Goal: Task Accomplishment & Management: Manage account settings

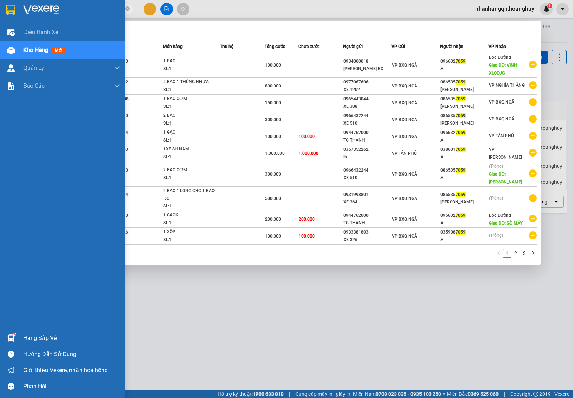
click at [15, 5] on div at bounding box center [11, 10] width 13 height 13
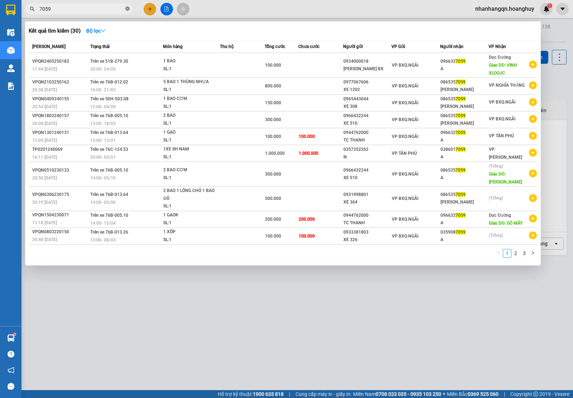
click at [126, 8] on icon "close-circle" at bounding box center [127, 8] width 4 height 4
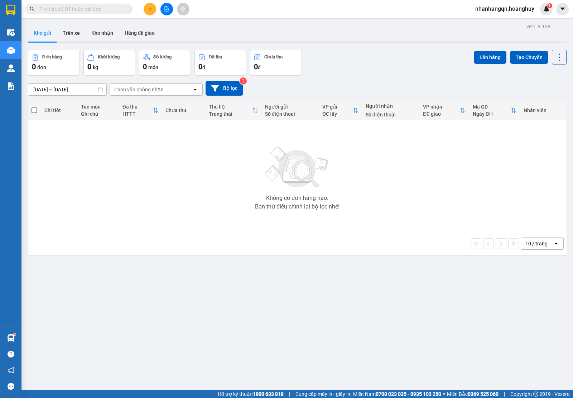
click at [103, 7] on input "text" at bounding box center [81, 9] width 85 height 8
click at [72, 9] on input "text" at bounding box center [81, 9] width 85 height 8
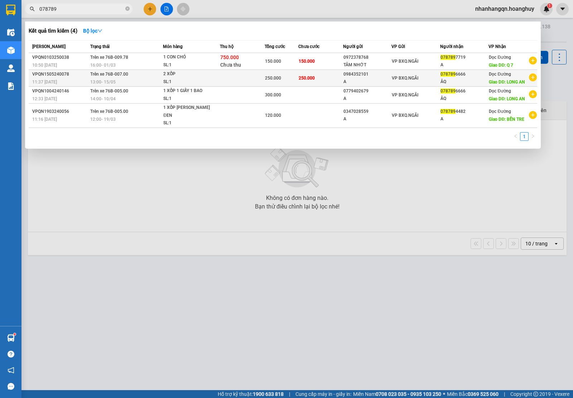
type input "078789"
click at [397, 82] on td "VP BXQ.NGÃI" at bounding box center [416, 78] width 49 height 17
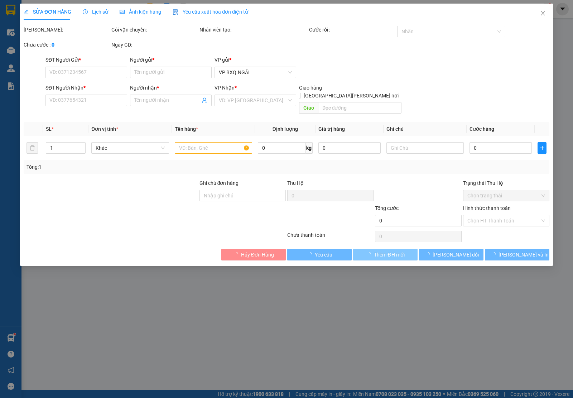
type input "0984352101"
type input "A"
type input "0787896666"
type input "ÂQ"
type input "LONG AN"
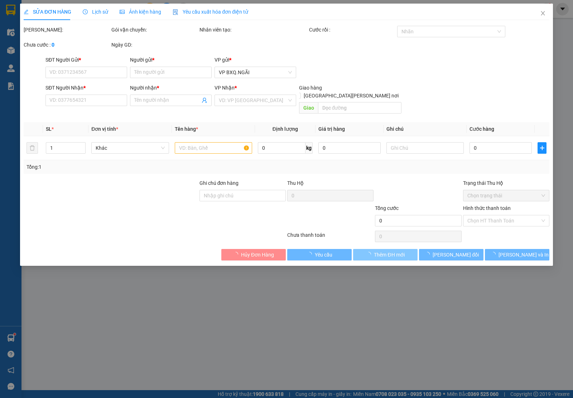
type input "250.000"
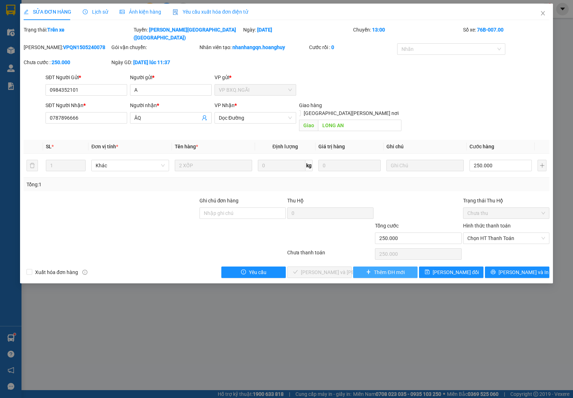
click at [368, 269] on icon "plus" at bounding box center [368, 271] width 5 height 5
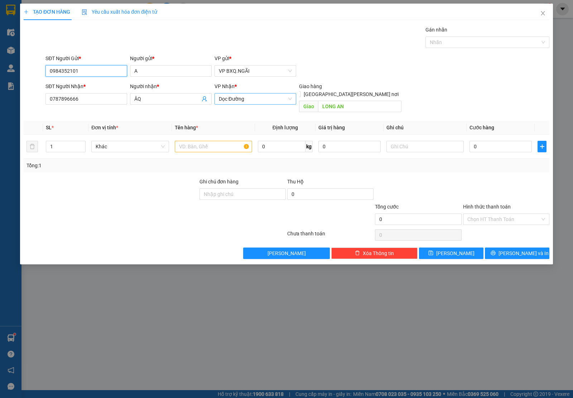
click at [251, 101] on span "Dọc Đường" at bounding box center [255, 99] width 73 height 11
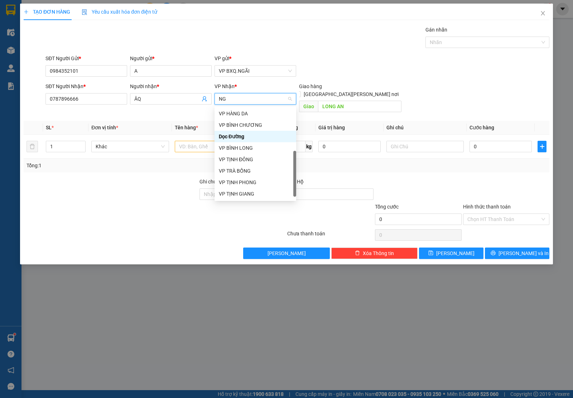
scroll to position [43, 0]
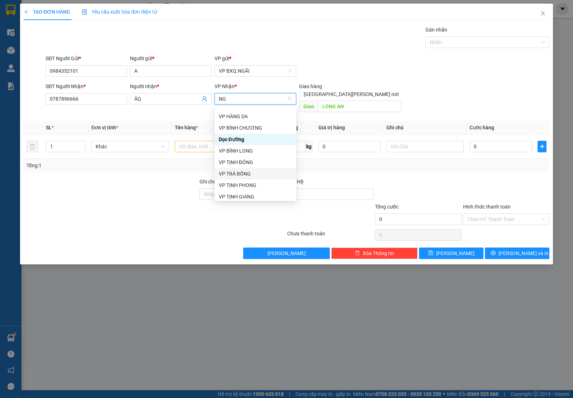
type input "NGH"
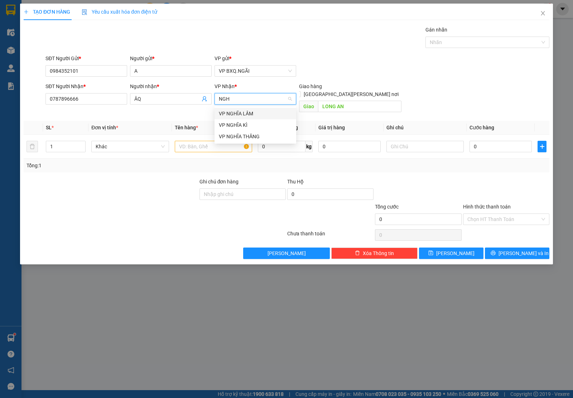
scroll to position [0, 0]
click at [253, 136] on div "VP NGHĨA THĂNG" at bounding box center [255, 137] width 73 height 8
click at [216, 139] on div at bounding box center [213, 146] width 77 height 14
click at [199, 141] on input "text" at bounding box center [213, 146] width 77 height 11
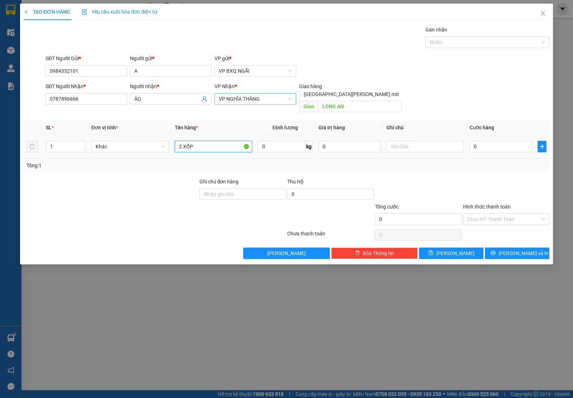
type input "2 XỐP"
type input "2"
type input "25"
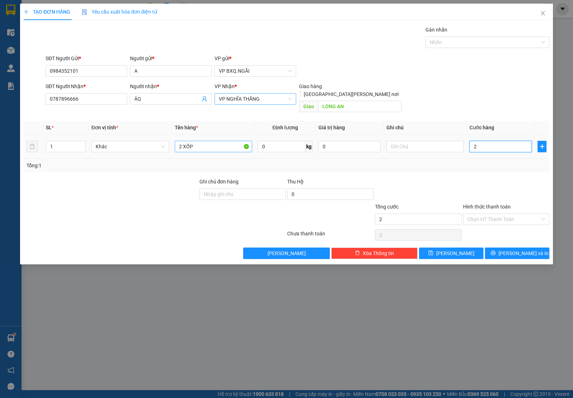
type input "25"
type input "250"
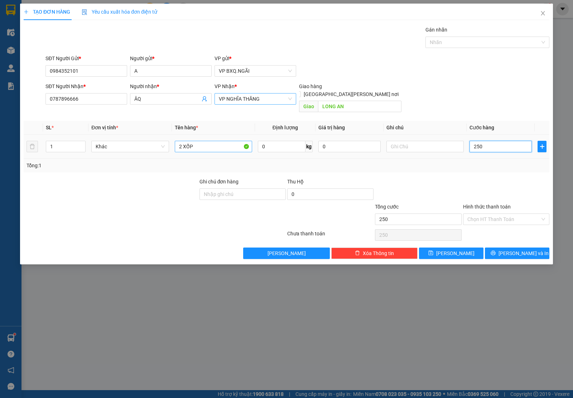
type input "2.500"
type input "25.000"
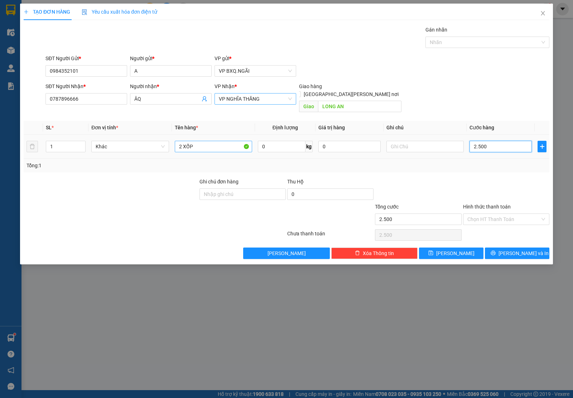
type input "25.000"
type input "250.000"
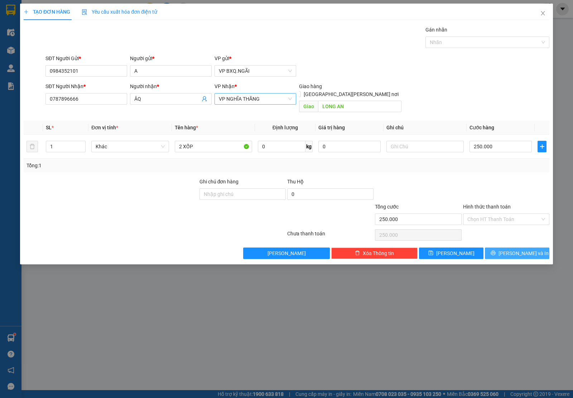
click at [503, 248] on button "[PERSON_NAME] và In" at bounding box center [517, 253] width 64 height 11
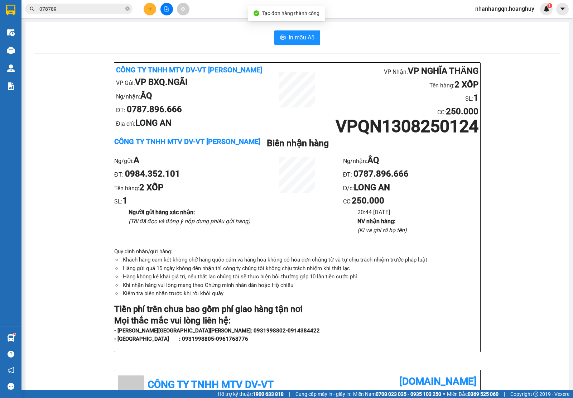
click at [76, 4] on span "078789" at bounding box center [78, 9] width 107 height 11
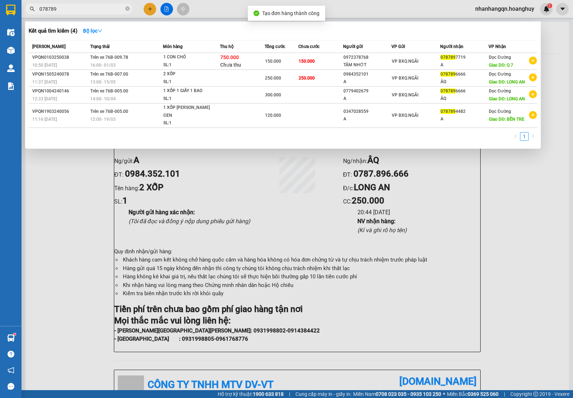
click at [73, 7] on span "078789" at bounding box center [78, 9] width 107 height 11
click at [73, 7] on input "078789" at bounding box center [81, 9] width 85 height 8
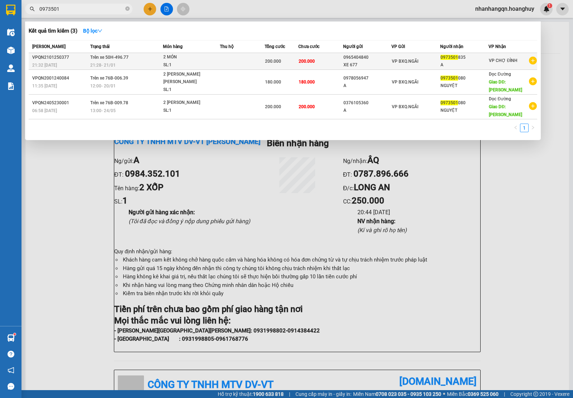
type input "0973501"
click at [401, 66] on td "VP BXQ.NGÃI" at bounding box center [416, 61] width 49 height 17
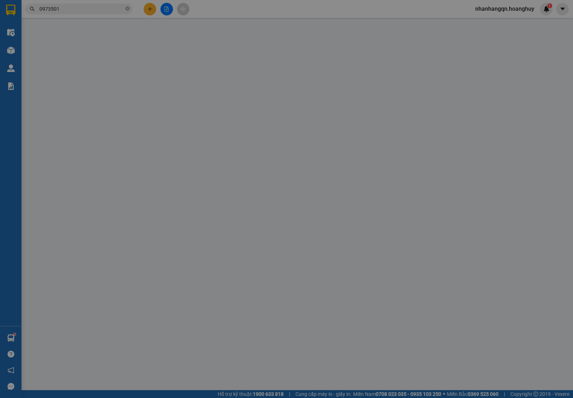
type input "0965404840"
type input "XE 677"
type input "0973501835"
type input "A"
type input "200.000"
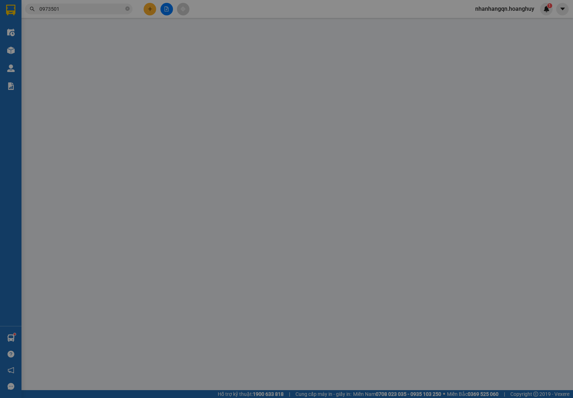
type input "200.000"
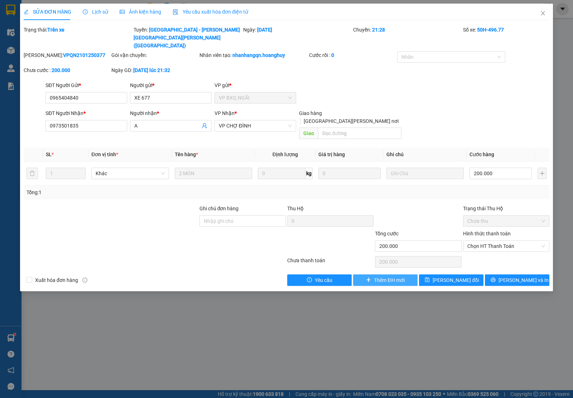
click at [394, 274] on button "Thêm ĐH mới" at bounding box center [385, 279] width 64 height 11
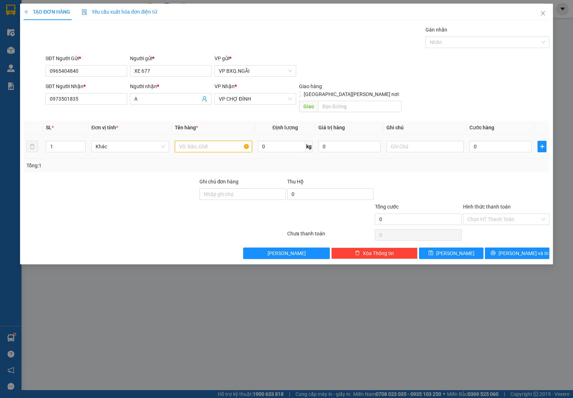
click at [208, 143] on input "text" at bounding box center [213, 146] width 77 height 11
type input "1 BAO"
type input "8"
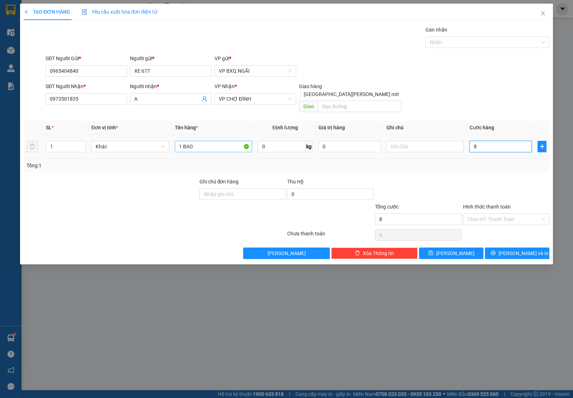
type input "80"
type input "800"
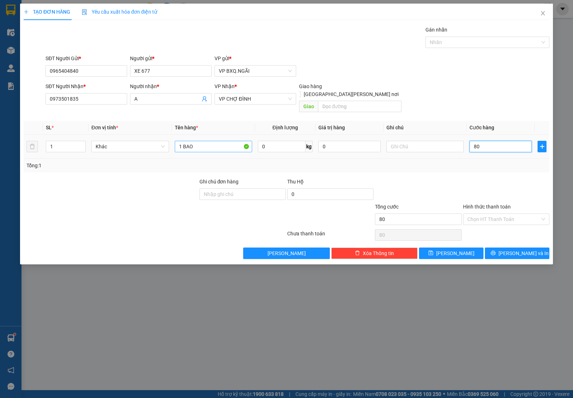
type input "800"
type input "8.000"
type input "80.000"
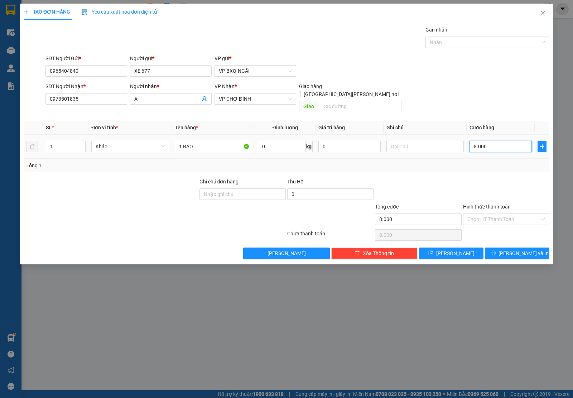
type input "80.000"
click at [475, 214] on input "Hình thức thanh toán" at bounding box center [504, 219] width 73 height 11
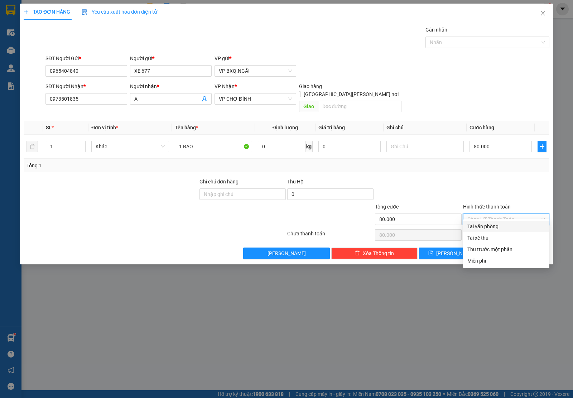
click at [486, 224] on div "Tại văn phòng" at bounding box center [507, 226] width 78 height 8
type input "0"
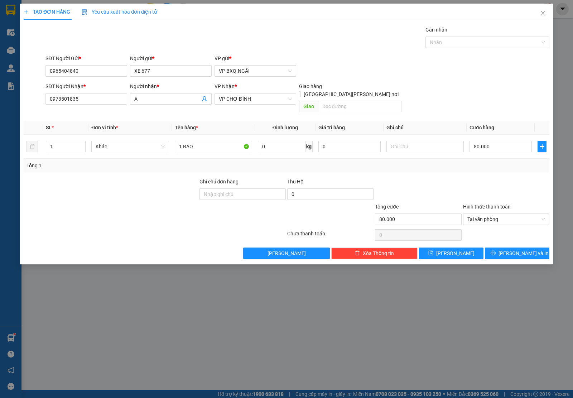
click at [503, 254] on div "TẠO ĐƠN HÀNG Yêu cầu xuất [PERSON_NAME] điện tử Transit Pickup Surcharge Ids Tr…" at bounding box center [286, 134] width 533 height 261
click at [504, 250] on button "[PERSON_NAME] và In" at bounding box center [517, 253] width 64 height 11
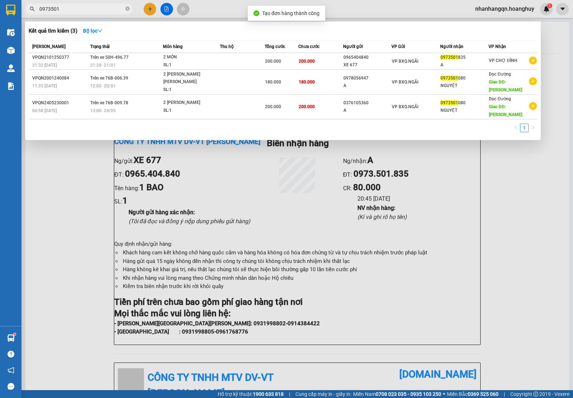
click at [71, 8] on input "0973501" at bounding box center [81, 9] width 85 height 8
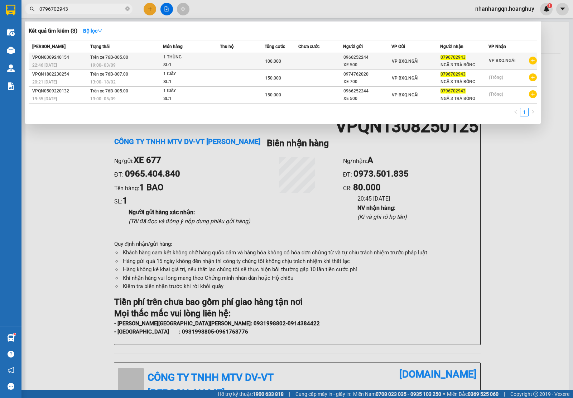
type input "0796702943"
click at [423, 61] on div "VP BXQ.NGÃI" at bounding box center [416, 61] width 48 height 8
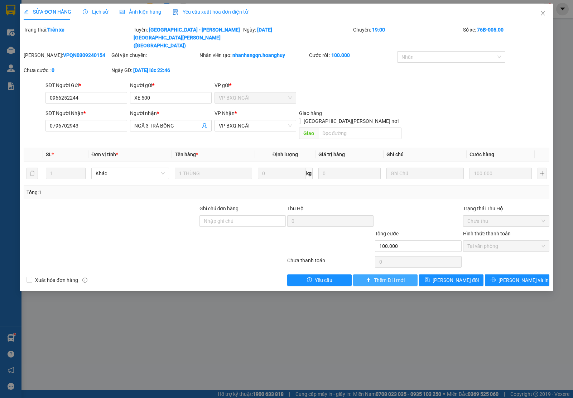
click at [408, 274] on button "Thêm ĐH mới" at bounding box center [385, 279] width 64 height 11
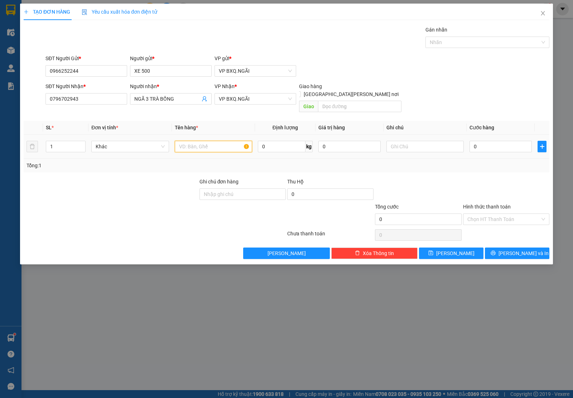
click at [226, 143] on input "text" at bounding box center [213, 146] width 77 height 11
type input "1 XỐP"
type input "1"
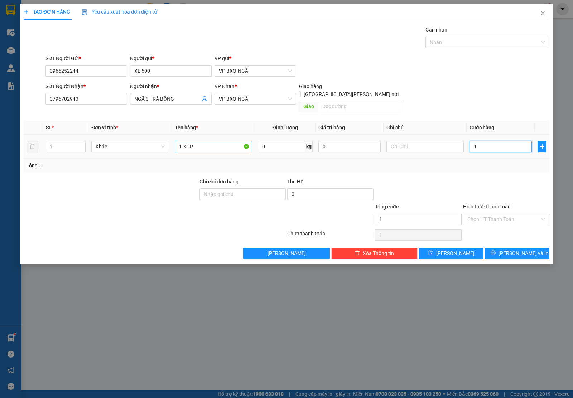
type input "15"
type input "150"
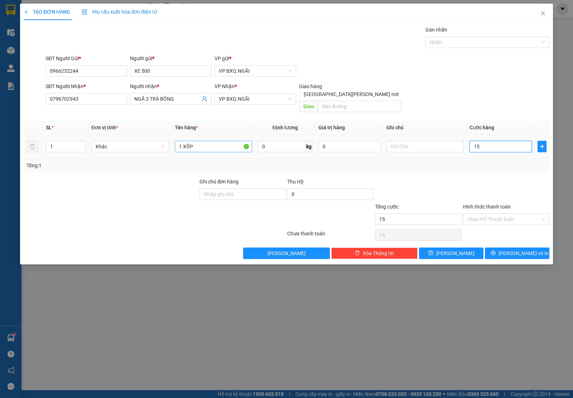
type input "150"
type input "1.500"
type input "15.000"
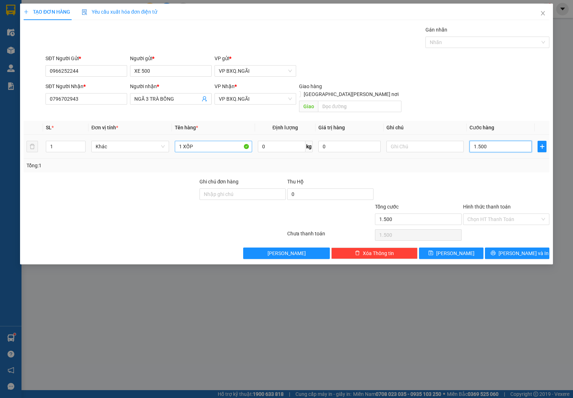
type input "15.000"
type input "150.000"
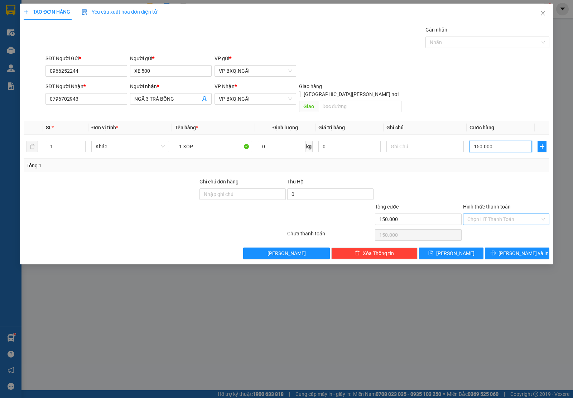
type input "150.000"
click at [537, 215] on input "Hình thức thanh toán" at bounding box center [504, 219] width 73 height 11
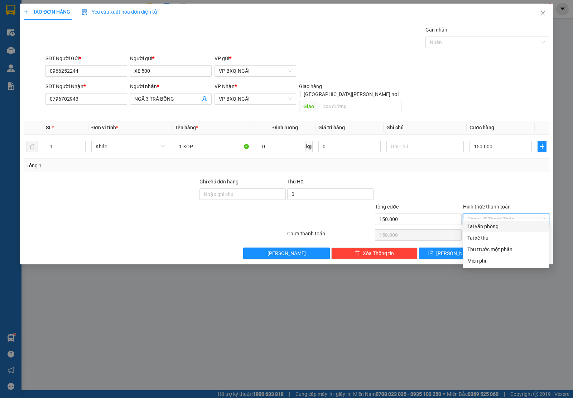
click at [502, 230] on div "Tại văn phòng" at bounding box center [507, 226] width 78 height 8
type input "0"
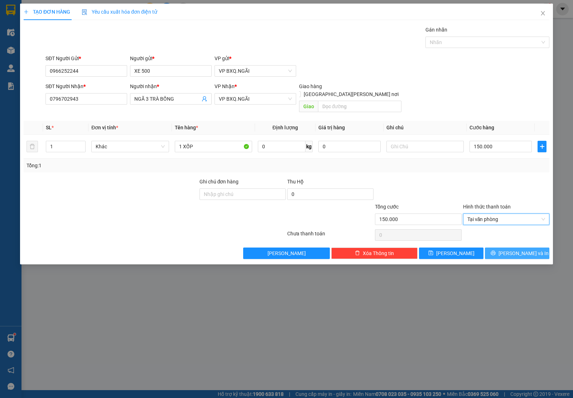
click at [509, 248] on button "[PERSON_NAME] và In" at bounding box center [517, 253] width 64 height 11
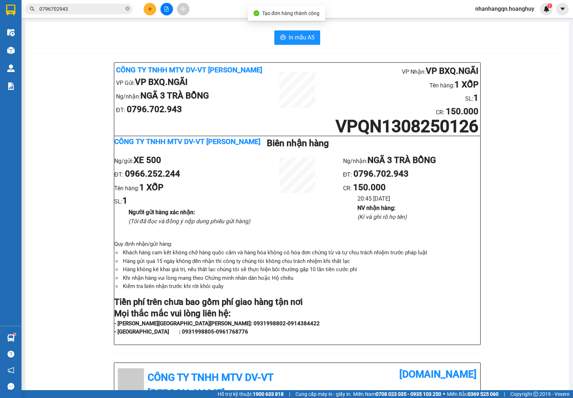
click at [72, 11] on span "0796702943" at bounding box center [78, 9] width 107 height 11
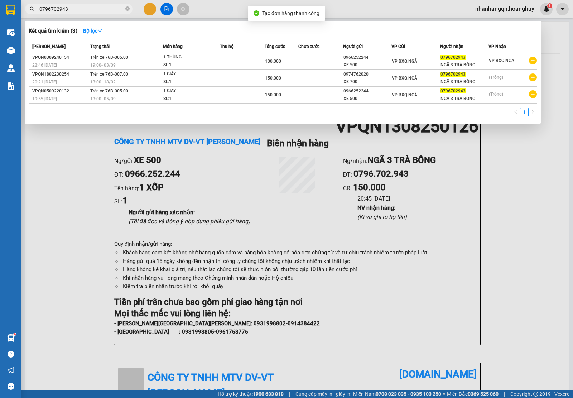
click at [72, 11] on input "0796702943" at bounding box center [81, 9] width 85 height 8
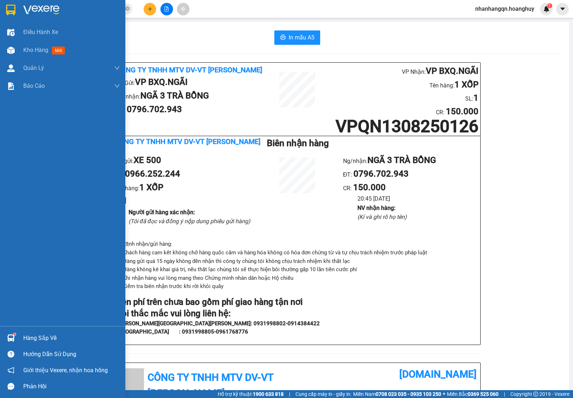
click at [17, 10] on div at bounding box center [62, 11] width 125 height 23
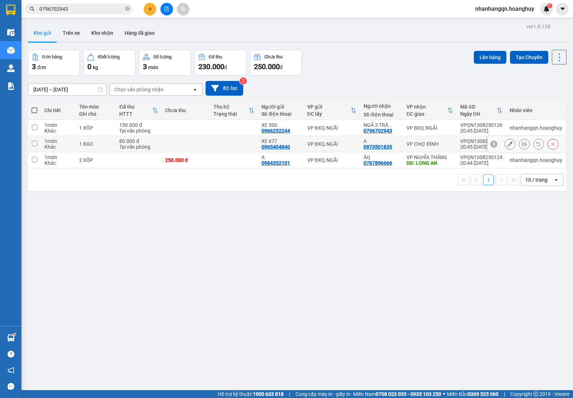
click at [329, 136] on td "VP BXQ.NGÃI" at bounding box center [332, 144] width 56 height 16
checkbox input "true"
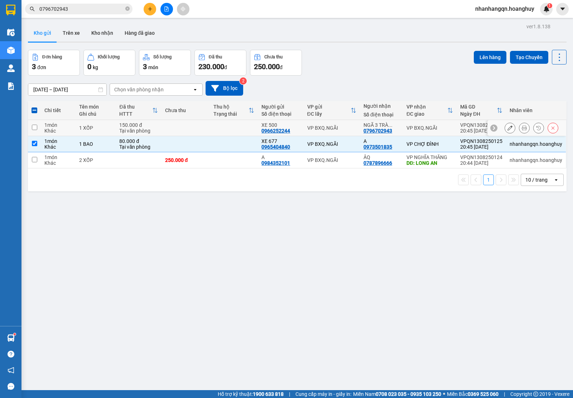
click at [325, 131] on div "VP BXQ.NGÃI" at bounding box center [331, 128] width 49 height 6
checkbox input "true"
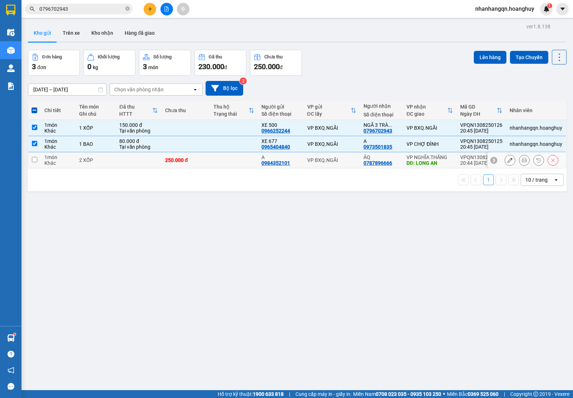
click at [330, 156] on td "VP BXQ.NGÃI" at bounding box center [332, 160] width 56 height 16
checkbox input "true"
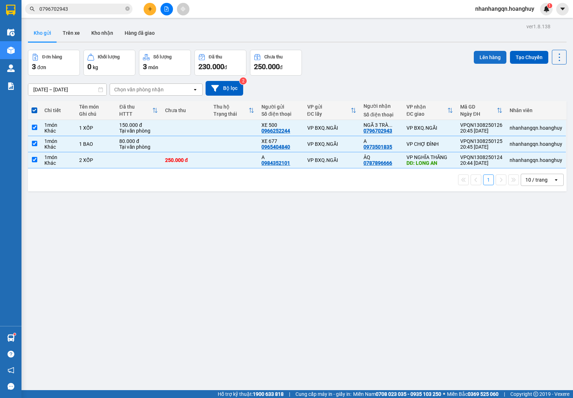
click at [488, 57] on button "Lên hàng" at bounding box center [490, 57] width 33 height 13
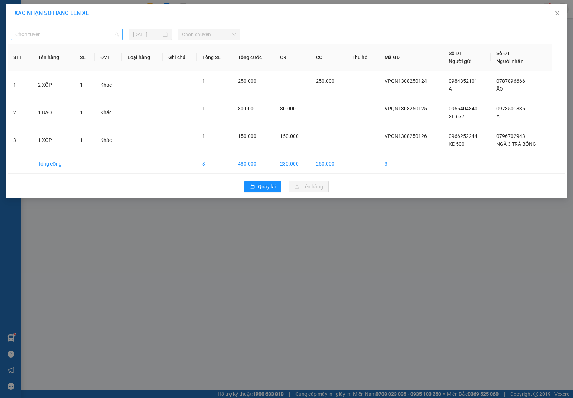
click at [113, 34] on span "Chọn tuyến" at bounding box center [66, 34] width 103 height 11
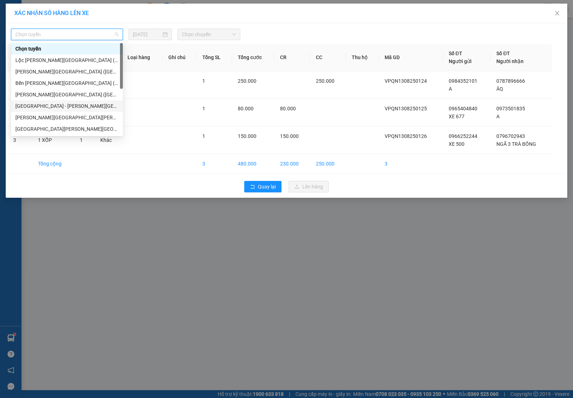
click at [58, 104] on div "[GEOGRAPHIC_DATA] - [PERSON_NAME][GEOGRAPHIC_DATA][PERSON_NAME] ([GEOGRAPHIC_DA…" at bounding box center [66, 106] width 103 height 8
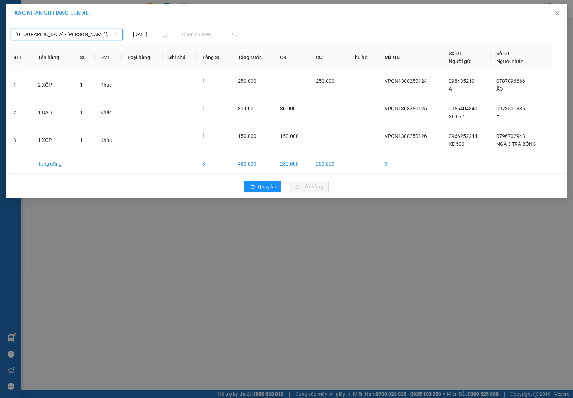
click at [214, 30] on span "Chọn chuyến" at bounding box center [209, 34] width 54 height 11
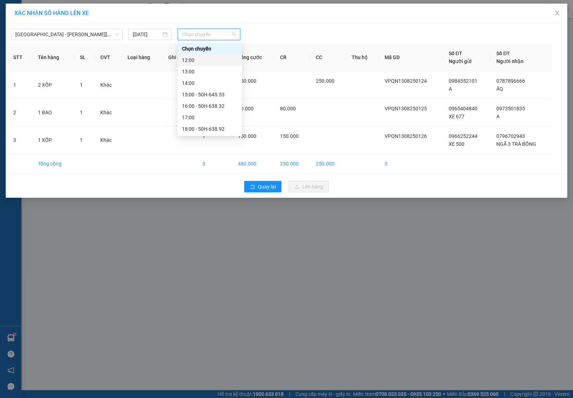
click at [217, 61] on div "12:00" at bounding box center [210, 60] width 56 height 8
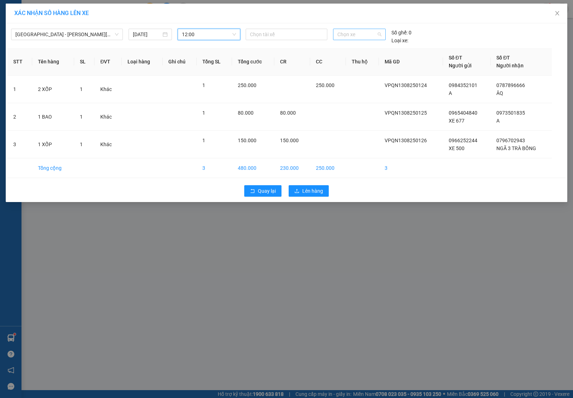
click at [342, 34] on span "Chọn xe" at bounding box center [359, 34] width 44 height 11
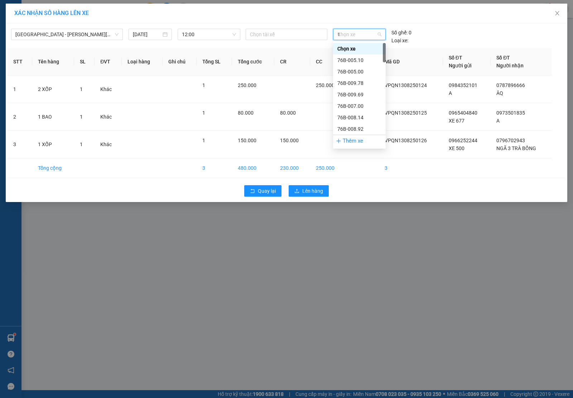
type input "12"
click at [367, 55] on div "76B-012.15" at bounding box center [359, 59] width 53 height 11
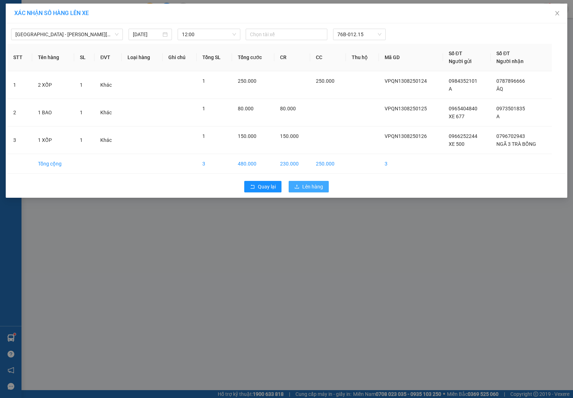
click at [309, 184] on span "Lên hàng" at bounding box center [312, 187] width 21 height 8
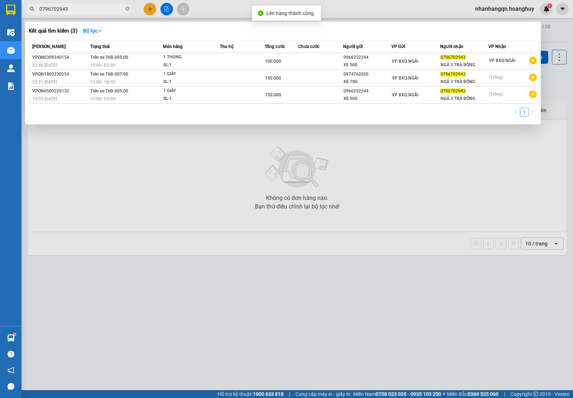
click at [87, 8] on input "0796702943" at bounding box center [81, 9] width 85 height 8
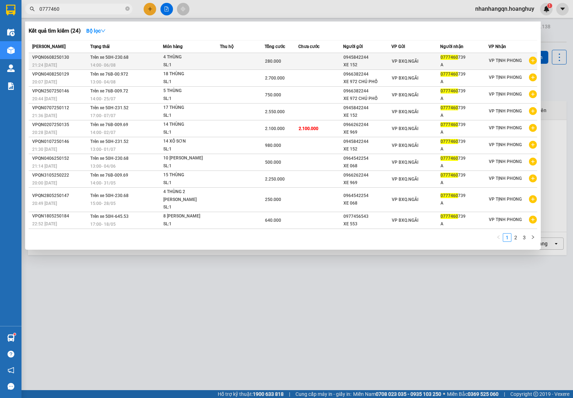
type input "0777460"
click at [389, 67] on div "XE 152" at bounding box center [368, 65] width 48 height 8
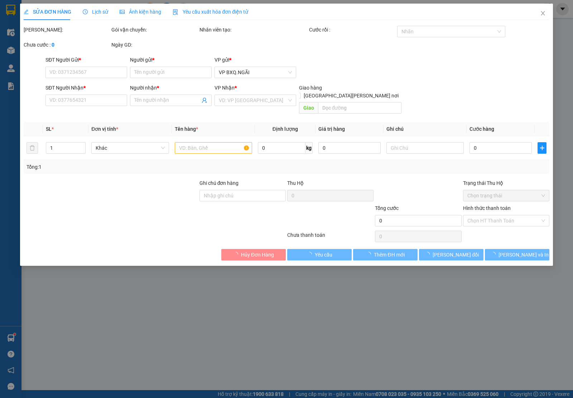
type input "0945842244"
type input "XE 152"
type input "0777460739"
type input "A"
type input "280.000"
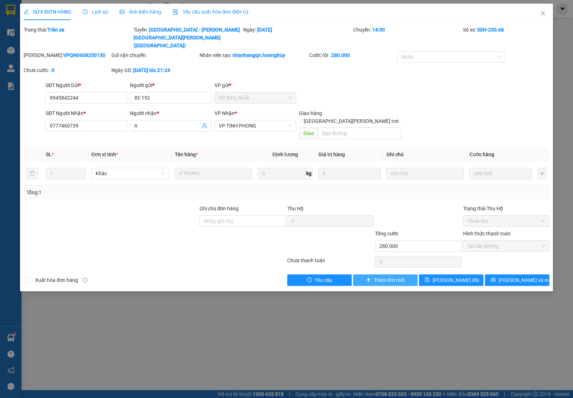
click at [375, 276] on span "Thêm ĐH mới" at bounding box center [389, 280] width 30 height 8
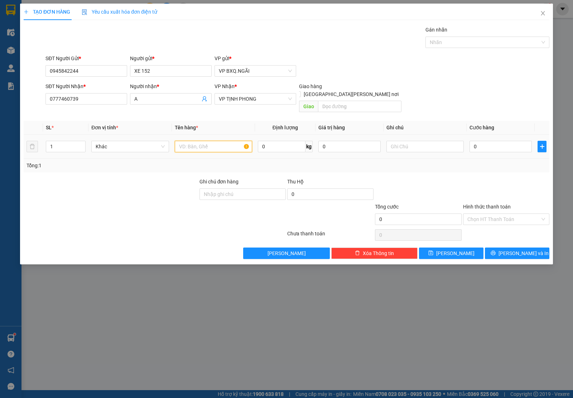
click at [210, 141] on input "text" at bounding box center [213, 146] width 77 height 11
type input "12 THÙNG"
type input "1"
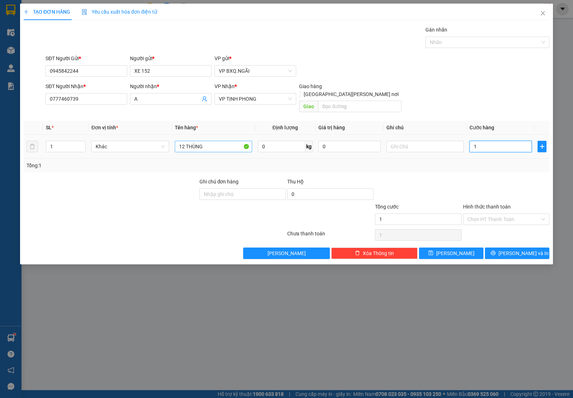
type input "18"
type input "180"
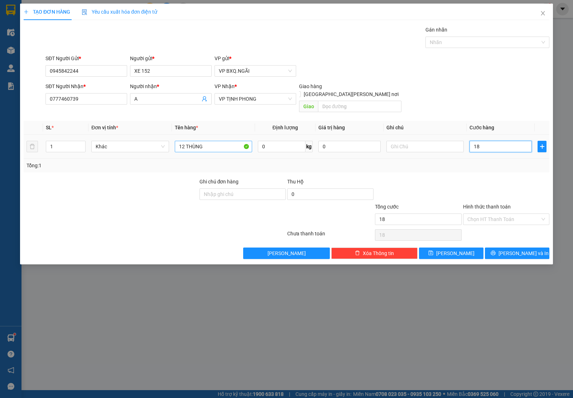
type input "180"
type input "1.800"
type input "18.000"
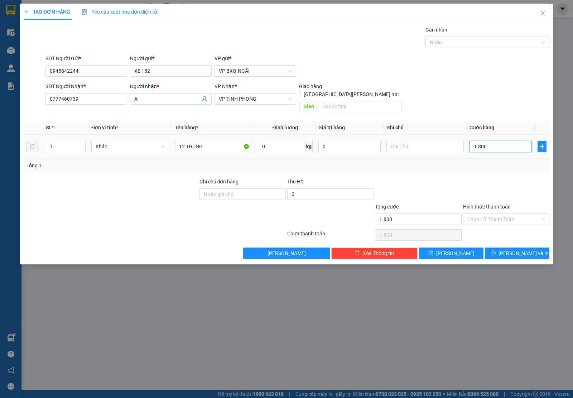
type input "18.000"
type input "180.000"
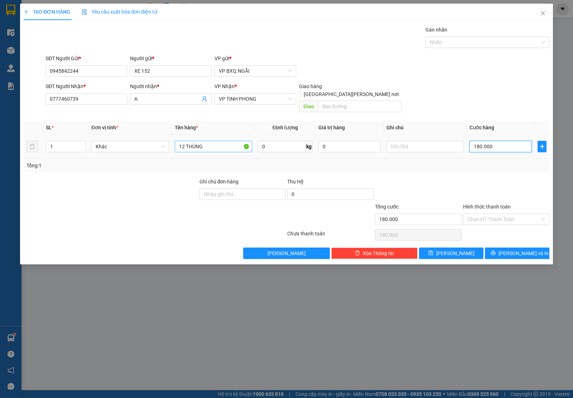
type input "1.800.000"
drag, startPoint x: 499, startPoint y: 246, endPoint x: 496, endPoint y: 212, distance: 34.2
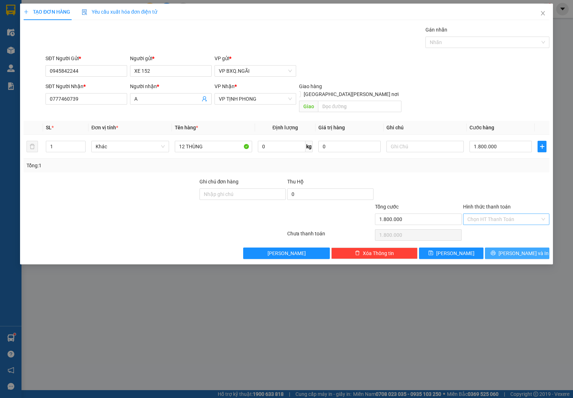
click at [496, 212] on div "Transit Pickup Surcharge Ids Transit Deliver Surcharge Ids Transit Deliver Surc…" at bounding box center [287, 142] width 526 height 233
click at [496, 214] on input "Hình thức thanh toán" at bounding box center [504, 219] width 73 height 11
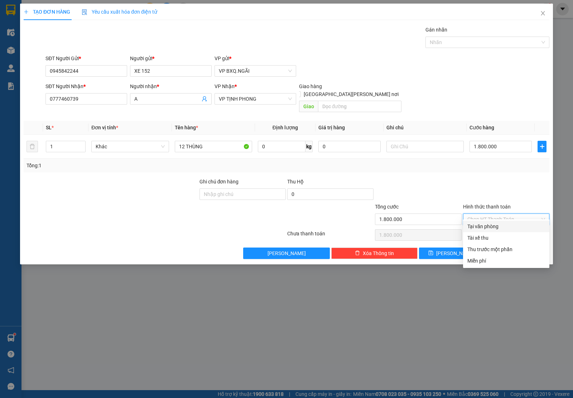
click at [487, 225] on div "Tại văn phòng" at bounding box center [507, 226] width 78 height 8
type input "0"
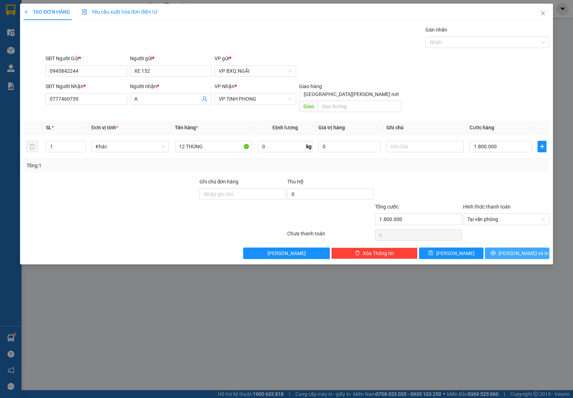
click at [499, 248] on button "[PERSON_NAME] và In" at bounding box center [517, 253] width 64 height 11
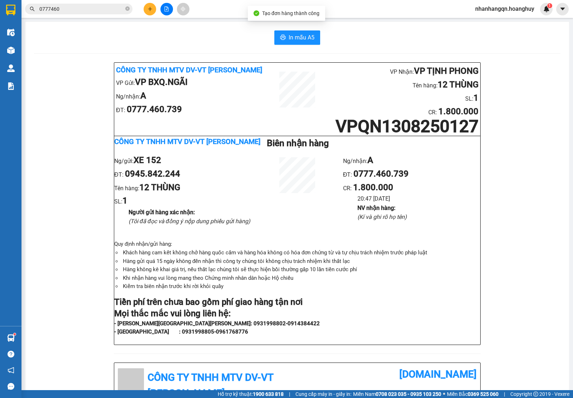
click at [68, 5] on input "0777460" at bounding box center [81, 9] width 85 height 8
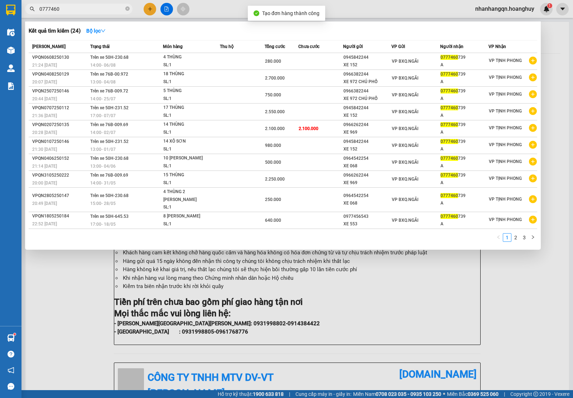
click at [68, 5] on input "0777460" at bounding box center [81, 9] width 85 height 8
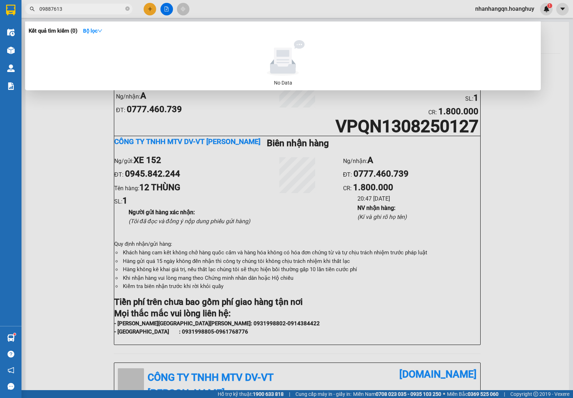
click at [68, 12] on input "09887613" at bounding box center [81, 9] width 85 height 8
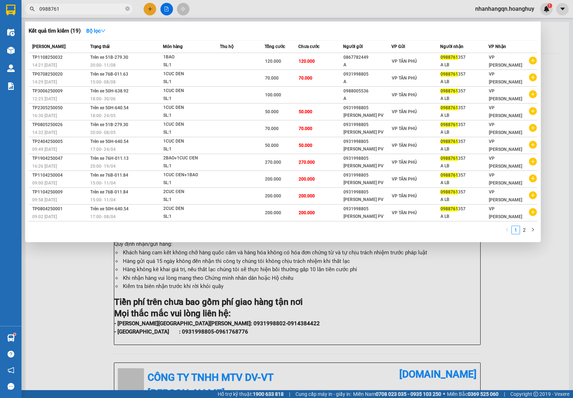
type input "0988761"
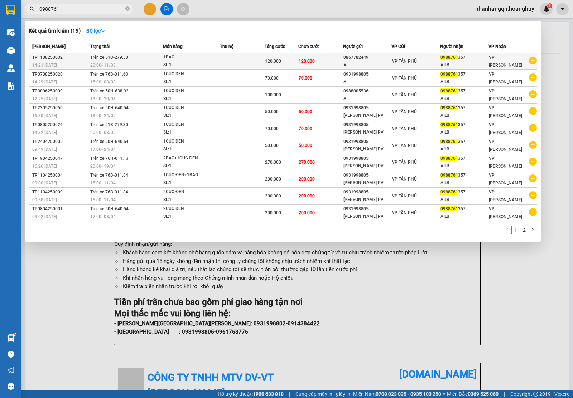
drag, startPoint x: 332, startPoint y: 53, endPoint x: 335, endPoint y: 56, distance: 4.3
click at [334, 55] on table "[PERSON_NAME] thái Món hàng Thu hộ [PERSON_NAME] [PERSON_NAME] Người gửi VP Gửi…" at bounding box center [283, 130] width 509 height 181
click at [335, 56] on td "120.000" at bounding box center [320, 61] width 45 height 17
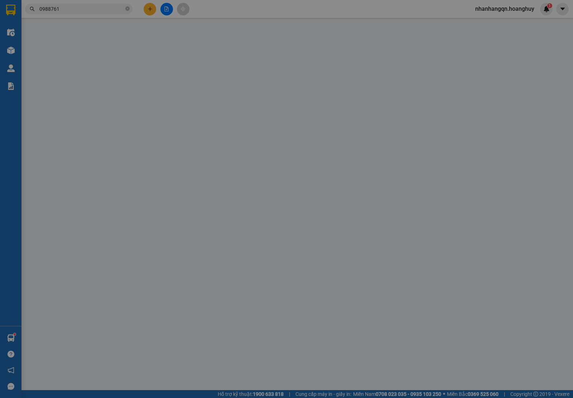
type input "0867782449"
type input "A"
type input "0988761357"
type input "A LB"
type input "120.000"
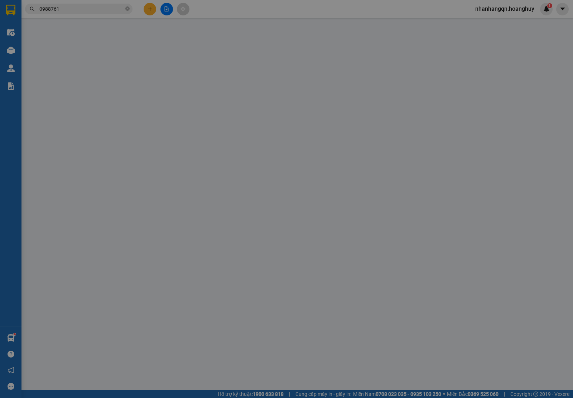
type input "120.000"
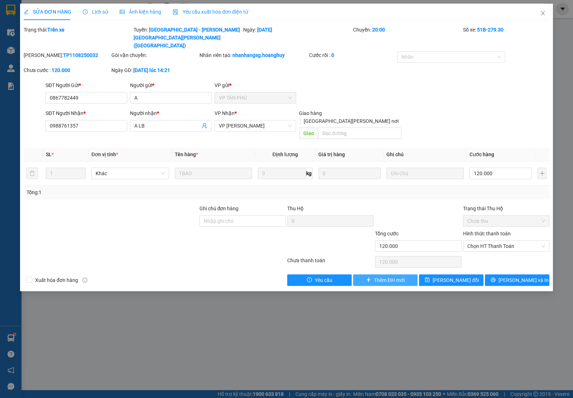
click at [378, 276] on span "Thêm ĐH mới" at bounding box center [389, 280] width 30 height 8
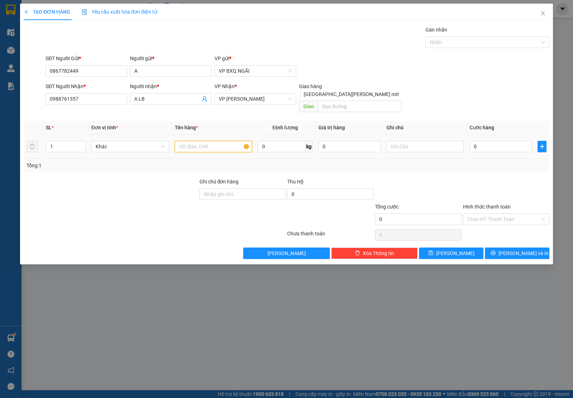
click at [203, 141] on input "text" at bounding box center [213, 146] width 77 height 11
type input "1 BỌC ĐEN"
type input "5"
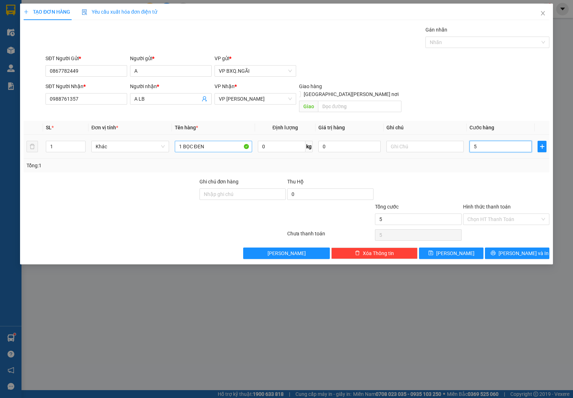
type input "50"
type input "500"
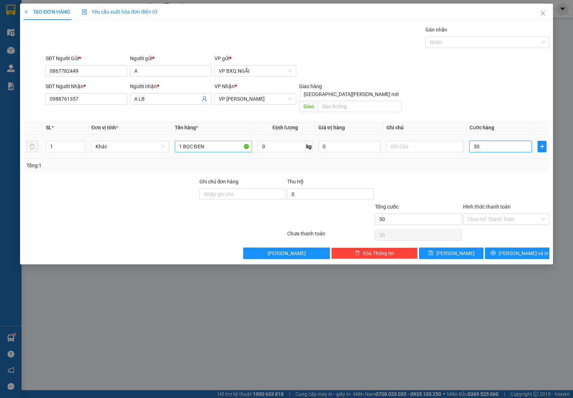
type input "500"
type input "5.000"
type input "50.000"
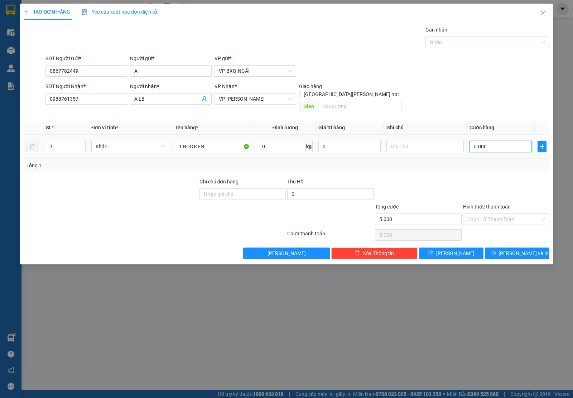
type input "50.000"
click at [523, 249] on span "[PERSON_NAME] và In" at bounding box center [524, 253] width 50 height 8
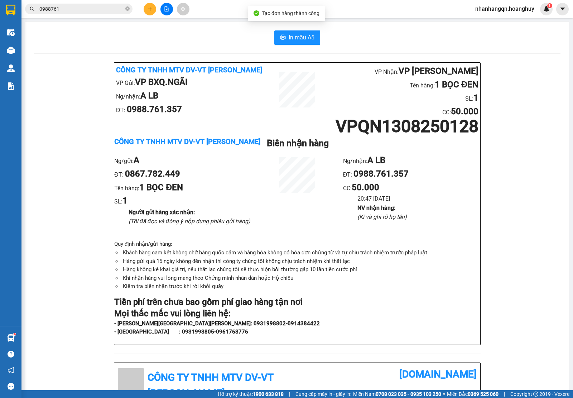
click at [76, 9] on input "0988761" at bounding box center [81, 9] width 85 height 8
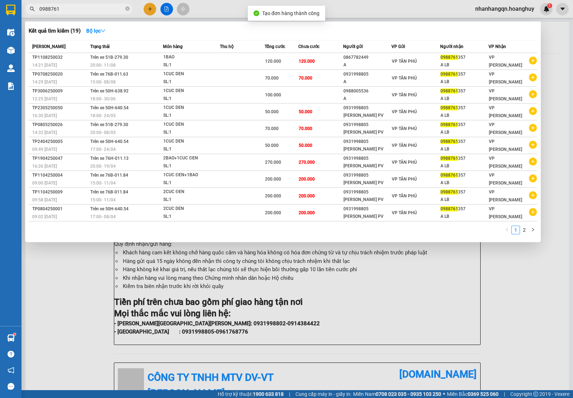
click at [76, 9] on input "0988761" at bounding box center [81, 9] width 85 height 8
type input "0988761"
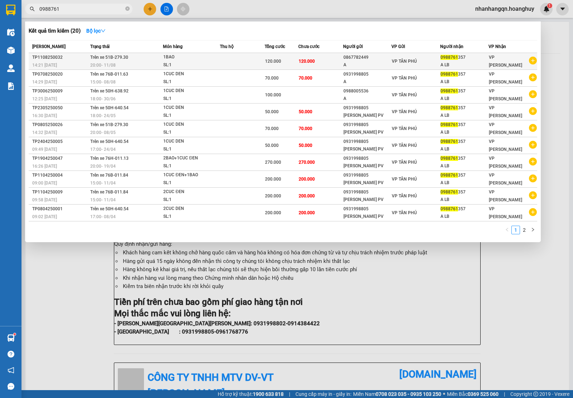
click at [384, 60] on div "0867782449" at bounding box center [368, 58] width 48 height 8
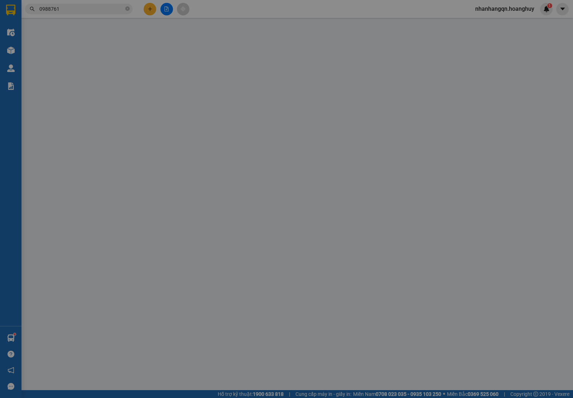
type input "0867782449"
type input "A"
type input "0988761357"
type input "A LB"
type input "120.000"
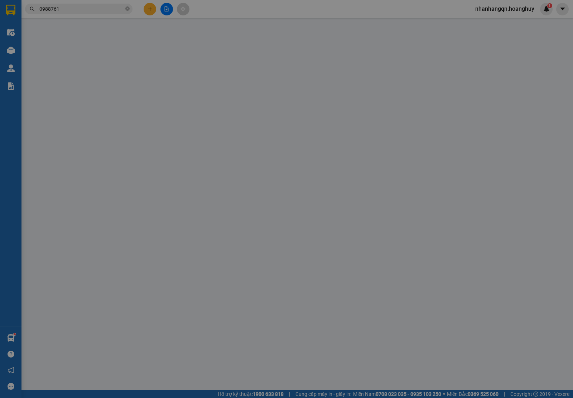
type input "120.000"
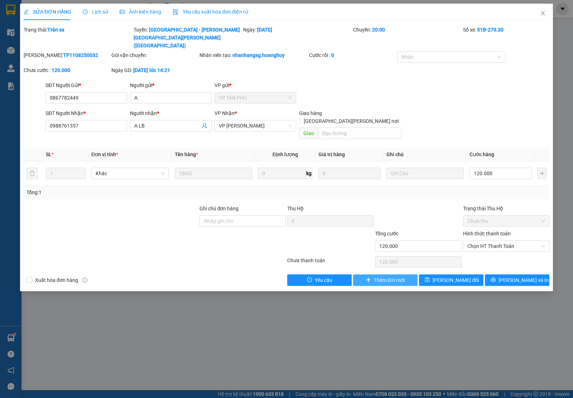
click at [375, 276] on span "Thêm ĐH mới" at bounding box center [389, 280] width 30 height 8
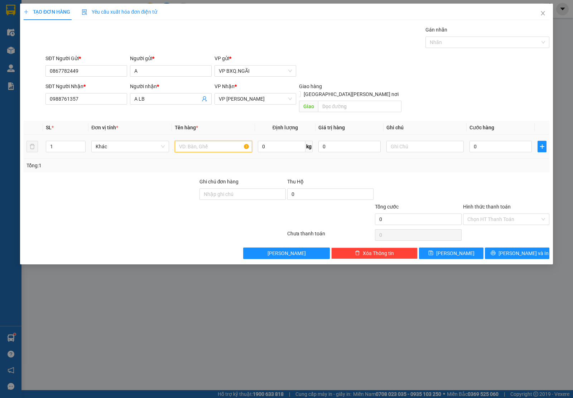
click at [191, 141] on input "text" at bounding box center [213, 146] width 77 height 11
type input "1 BỌC VÀNG"
type input "1"
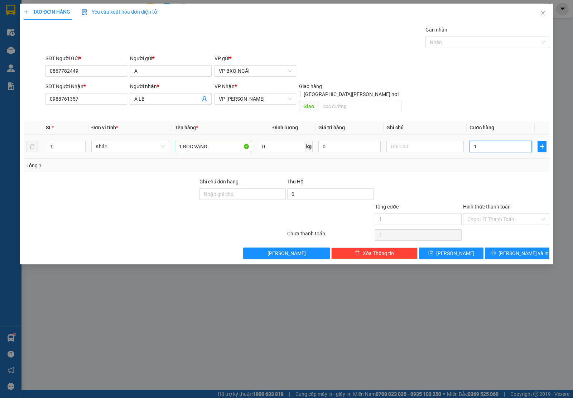
type input "10"
type input "100"
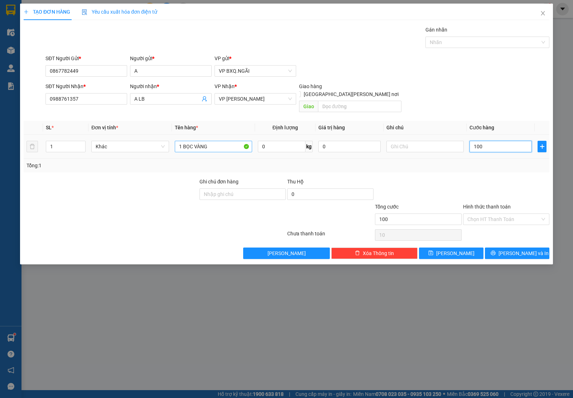
type input "100"
type input "1.000"
type input "10.000"
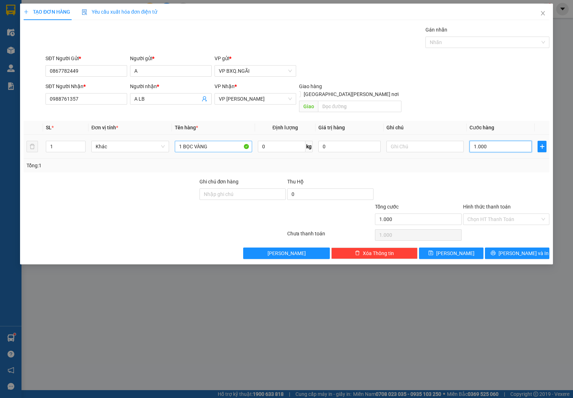
type input "10.000"
type input "100.000"
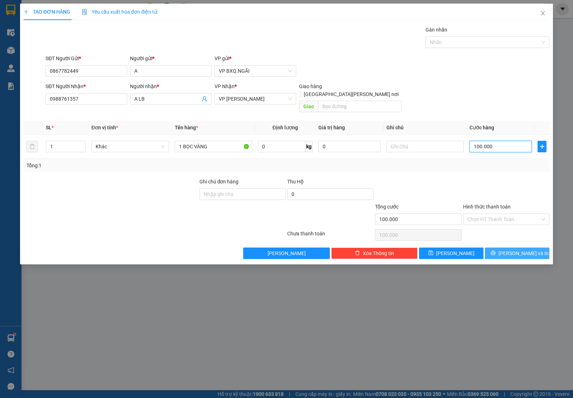
type input "100.000"
click at [536, 248] on button "[PERSON_NAME] và In" at bounding box center [517, 253] width 64 height 11
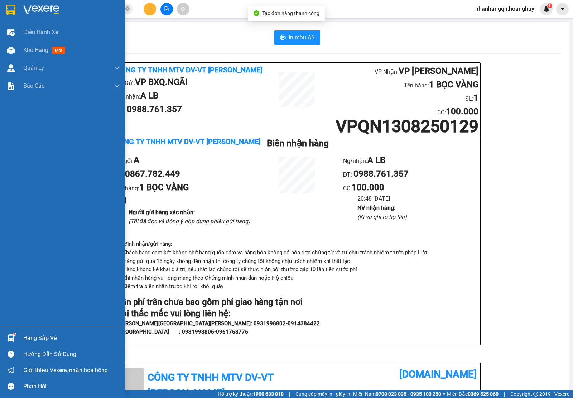
drag, startPoint x: 0, startPoint y: 4, endPoint x: 7, endPoint y: 5, distance: 6.9
click at [7, 5] on img at bounding box center [10, 10] width 9 height 11
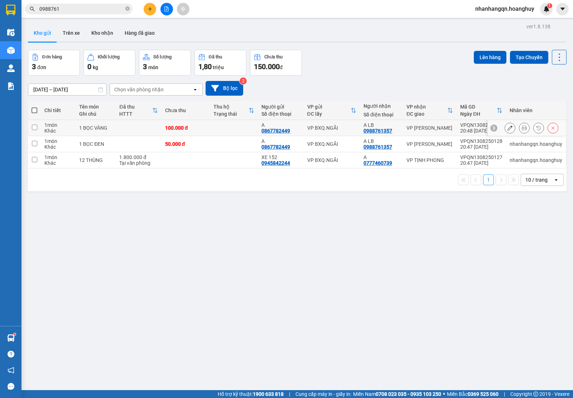
click at [321, 130] on div "VP BXQ.NGÃI" at bounding box center [331, 128] width 49 height 6
checkbox input "true"
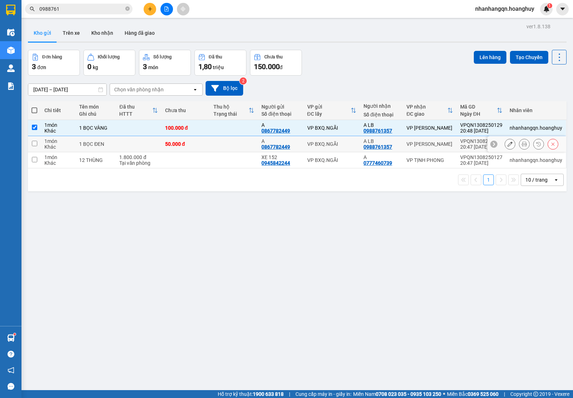
click at [331, 145] on div "VP BXQ.NGÃI" at bounding box center [331, 144] width 49 height 6
checkbox input "true"
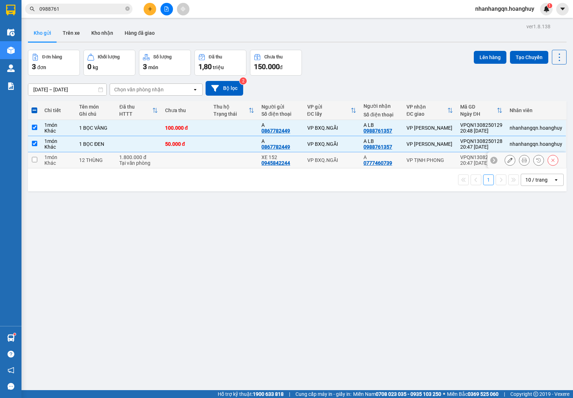
click at [337, 162] on div "VP BXQ.NGÃI" at bounding box center [331, 160] width 49 height 6
checkbox input "true"
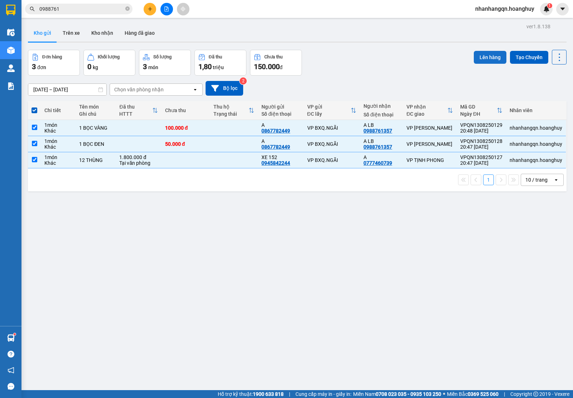
click at [481, 58] on button "Lên hàng" at bounding box center [490, 57] width 33 height 13
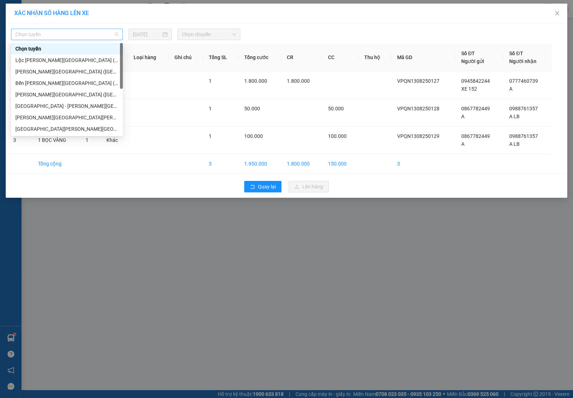
click at [75, 37] on span "Chọn tuyến" at bounding box center [66, 34] width 103 height 11
click at [54, 106] on div "[GEOGRAPHIC_DATA] - [PERSON_NAME][GEOGRAPHIC_DATA][PERSON_NAME] ([GEOGRAPHIC_DA…" at bounding box center [66, 106] width 103 height 8
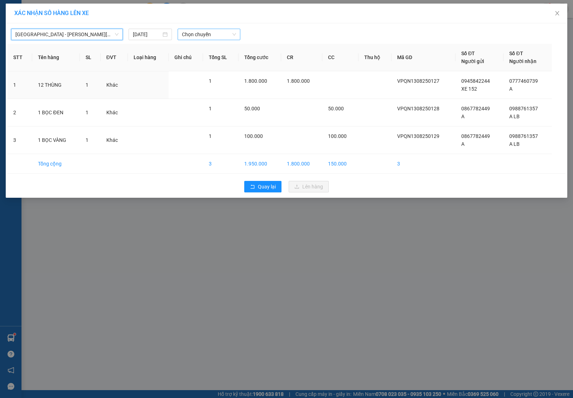
click at [185, 36] on span "Chọn chuyến" at bounding box center [209, 34] width 54 height 11
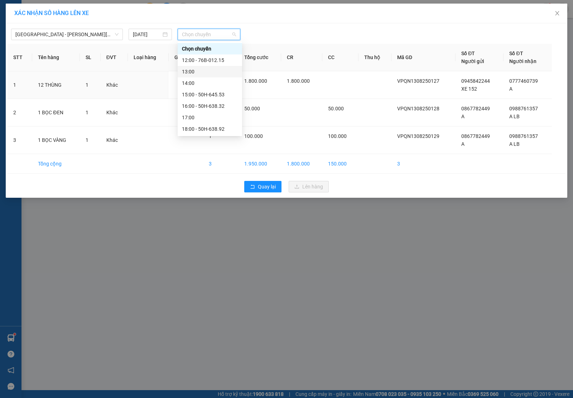
click at [210, 76] on div "13:00" at bounding box center [210, 71] width 64 height 11
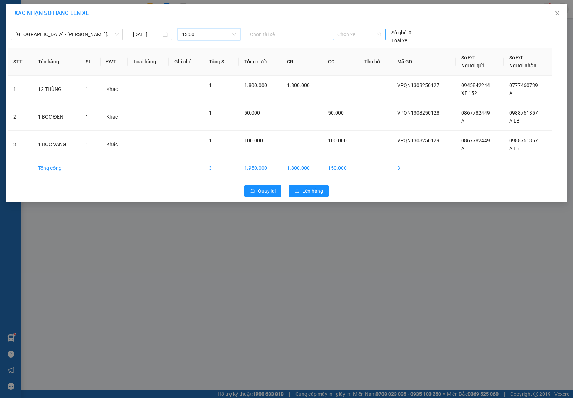
click at [355, 37] on span "Chọn xe" at bounding box center [359, 34] width 44 height 11
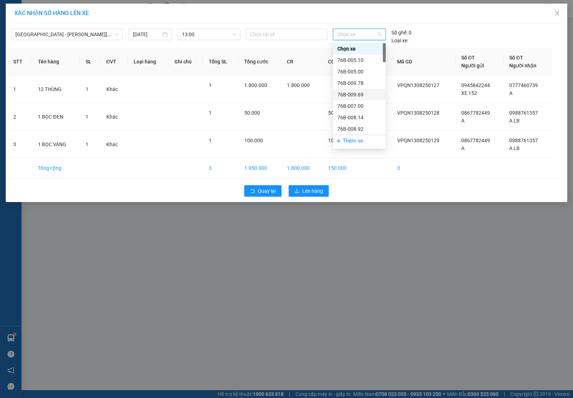
click at [363, 98] on div "76B-009.69" at bounding box center [359, 95] width 44 height 8
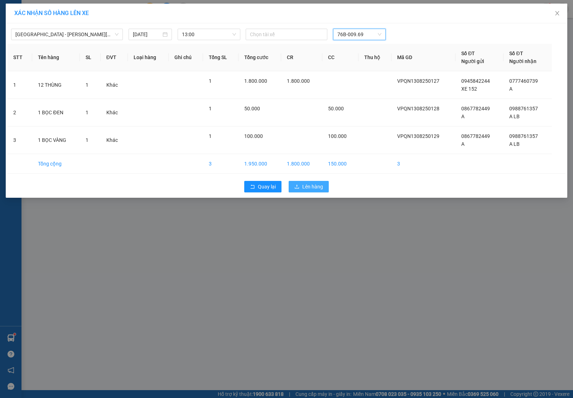
click at [316, 183] on span "Lên hàng" at bounding box center [312, 187] width 21 height 8
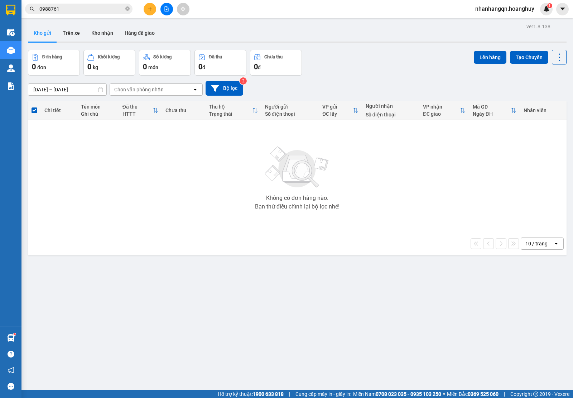
click at [71, 0] on div "Kết quả [PERSON_NAME] ( 20 ) Bộ lọc Mã ĐH Trạng thái Món hàng Thu hộ [PERSON_NA…" at bounding box center [286, 9] width 573 height 18
click at [69, 8] on input "0988761" at bounding box center [81, 9] width 85 height 8
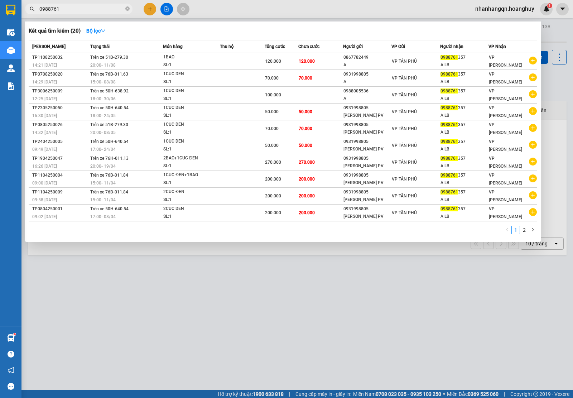
click at [69, 8] on input "0988761" at bounding box center [81, 9] width 85 height 8
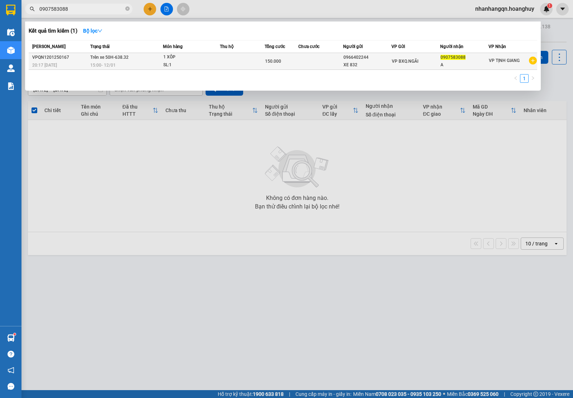
type input "0907583088"
click at [404, 66] on td "VP BXQ.NGÃI" at bounding box center [416, 61] width 49 height 17
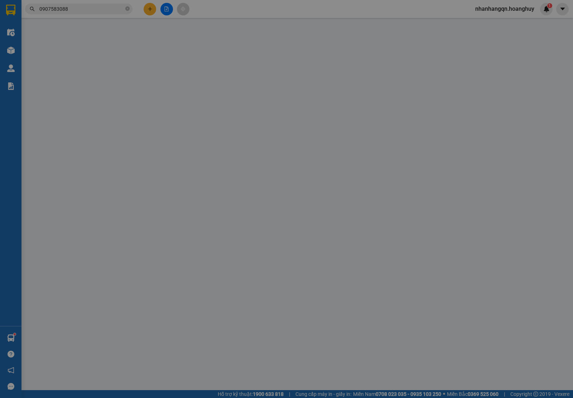
type input "0966402244"
type input "XE 832"
type input "0907583088"
type input "A"
type input "150.000"
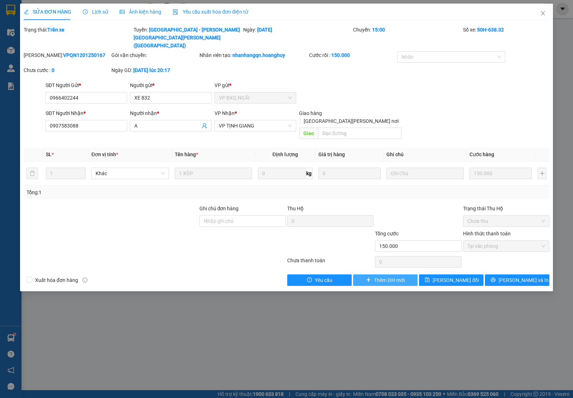
click at [401, 276] on span "Thêm ĐH mới" at bounding box center [389, 280] width 30 height 8
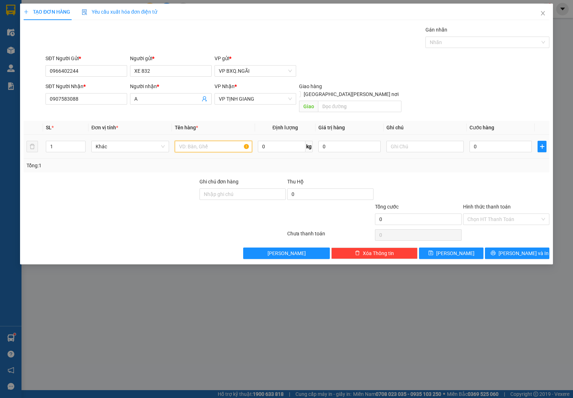
click at [203, 141] on input "text" at bounding box center [213, 146] width 77 height 11
type input "1 GIẤY 1 XỐP NHỎ"
type input "1"
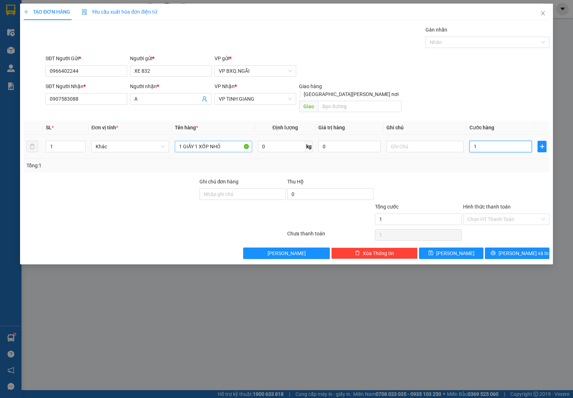
type input "10"
type input "100"
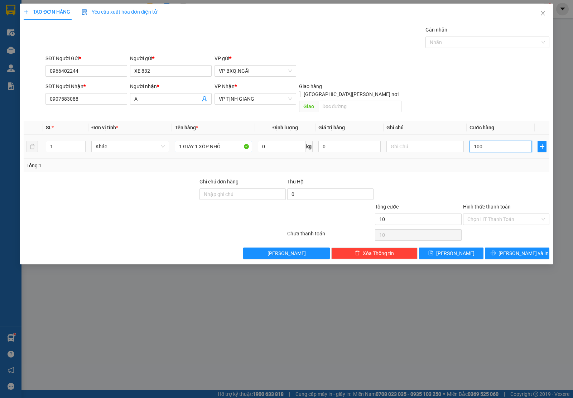
type input "100"
type input "1.000"
type input "10.000"
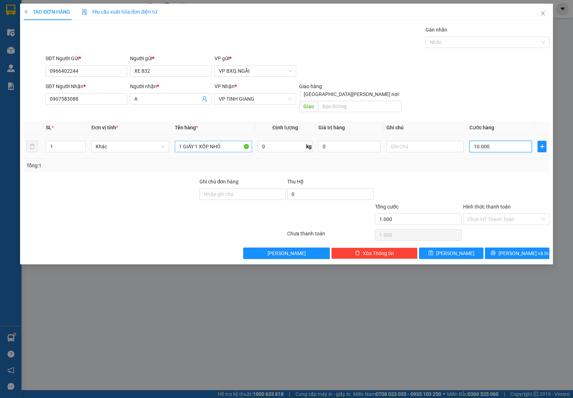
type input "10.000"
type input "100.000"
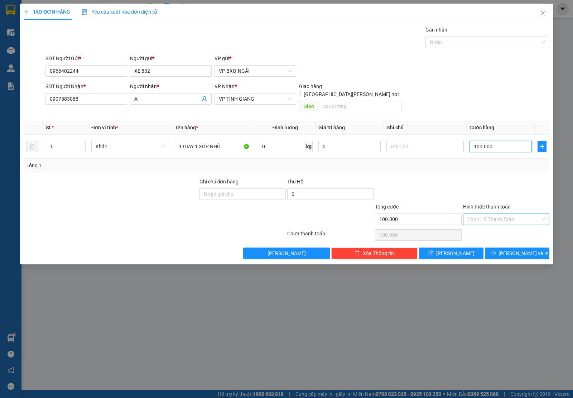
type input "100.000"
click at [514, 214] on input "Hình thức thanh toán" at bounding box center [504, 219] width 73 height 11
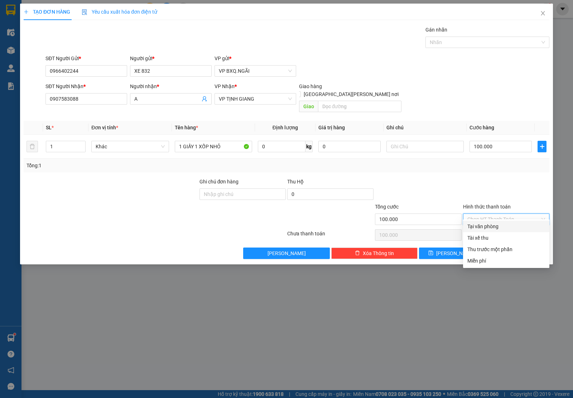
click at [504, 225] on div "Tại văn phòng" at bounding box center [507, 226] width 78 height 8
type input "0"
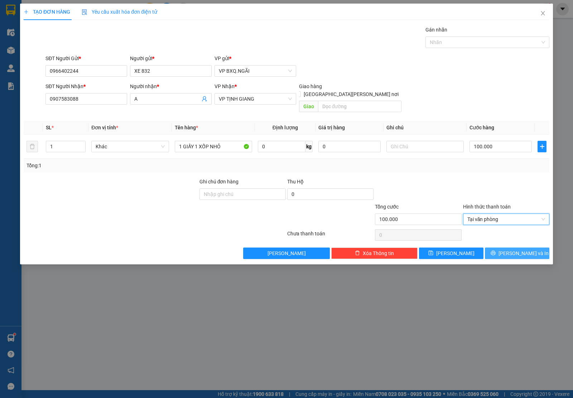
click at [513, 249] on span "[PERSON_NAME] và In" at bounding box center [524, 253] width 50 height 8
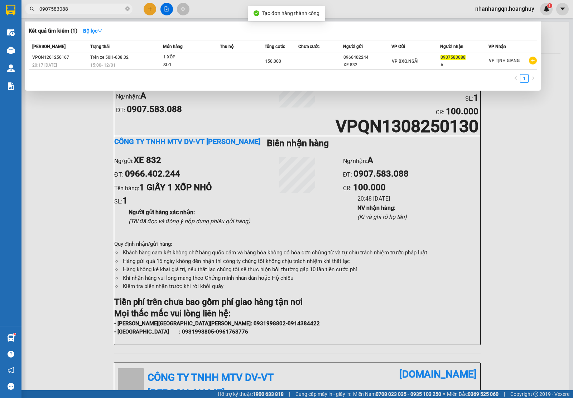
click at [61, 5] on input "0907583088" at bounding box center [81, 9] width 85 height 8
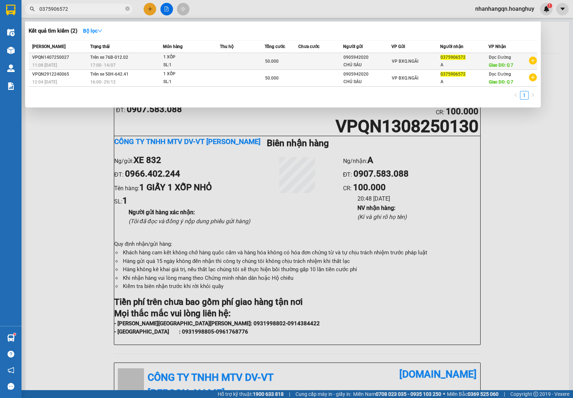
type input "0375906572"
click at [406, 63] on span "VP BXQ.NGÃI" at bounding box center [405, 61] width 27 height 5
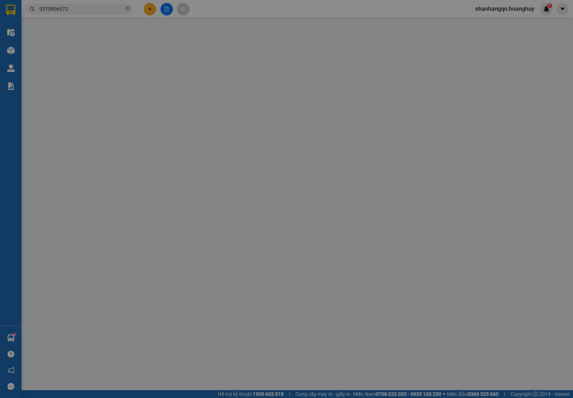
type input "0905942020"
type input "CHÚ SÁU"
type input "0375906572"
type input "A"
type input "Q 7"
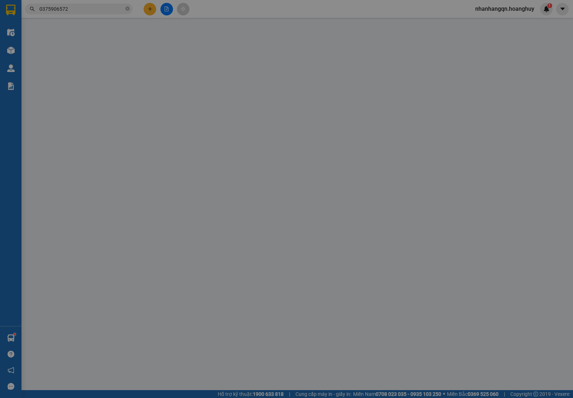
type input "50.000"
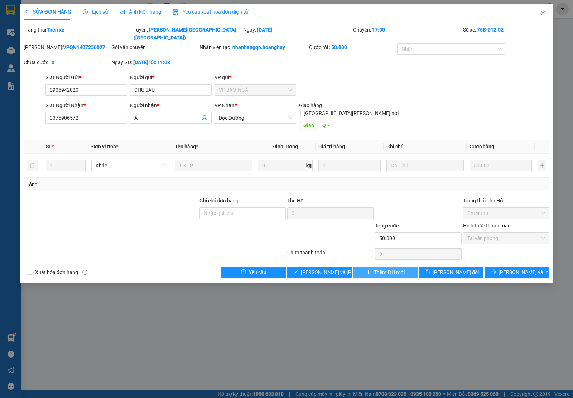
click at [403, 267] on button "Thêm ĐH mới" at bounding box center [385, 272] width 64 height 11
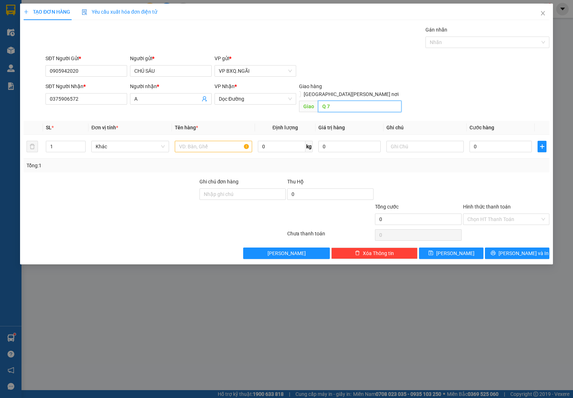
click at [329, 104] on input "Q 7" at bounding box center [360, 106] width 84 height 11
click at [264, 104] on span "Dọc Đường" at bounding box center [255, 99] width 73 height 11
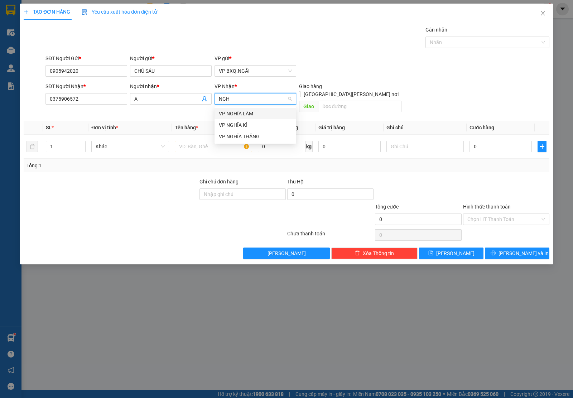
click at [258, 112] on div "VP NGHĨA LÂM" at bounding box center [255, 114] width 73 height 8
click at [216, 141] on input "text" at bounding box center [213, 146] width 77 height 11
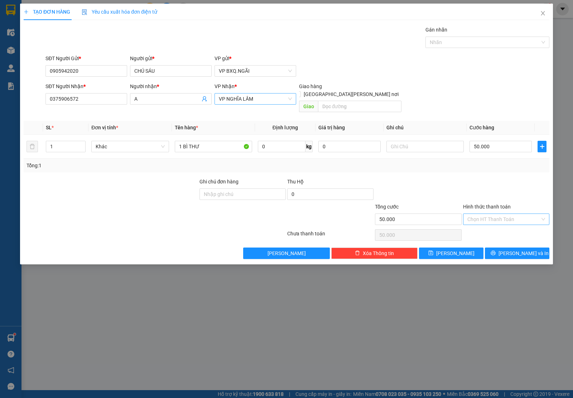
click at [538, 214] on input "Hình thức thanh toán" at bounding box center [504, 219] width 73 height 11
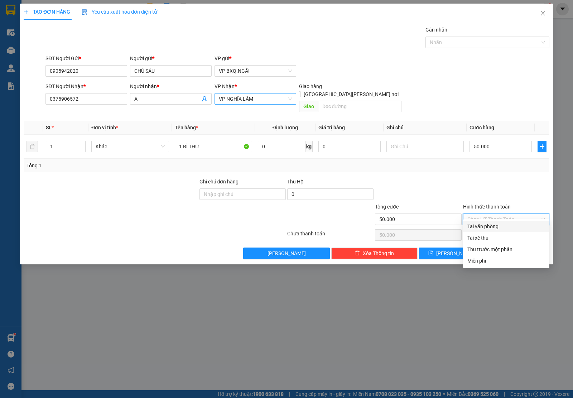
click at [502, 225] on div "Tại văn phòng" at bounding box center [507, 226] width 78 height 8
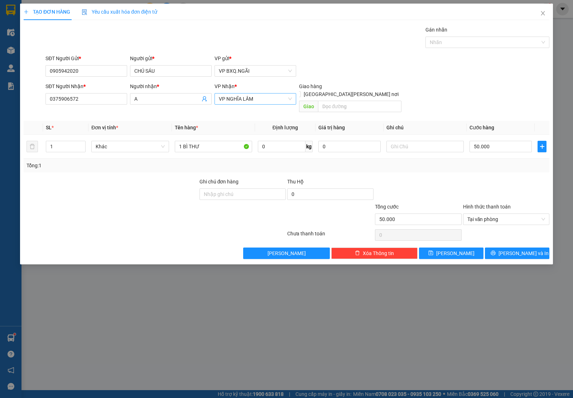
click at [505, 237] on div "Transit Pickup Surcharge Ids Transit Deliver Surcharge Ids Transit Deliver Surc…" at bounding box center [287, 142] width 526 height 233
click at [506, 248] on button "[PERSON_NAME] và In" at bounding box center [517, 253] width 64 height 11
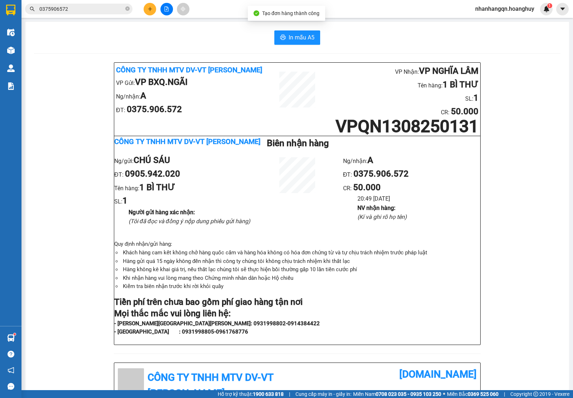
click at [58, 8] on input "0375906572" at bounding box center [81, 9] width 85 height 8
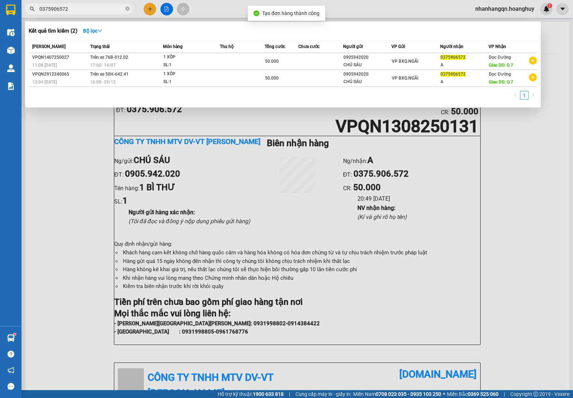
click at [58, 8] on input "0375906572" at bounding box center [81, 9] width 85 height 8
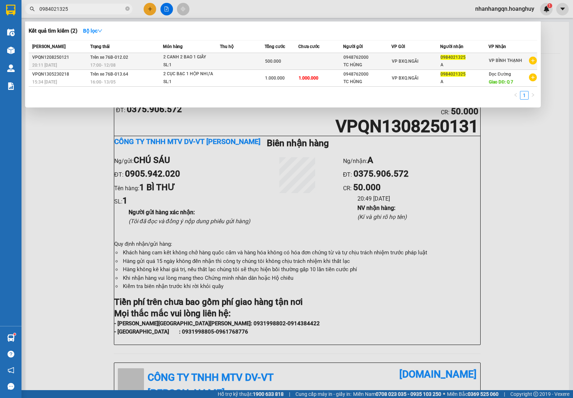
click at [400, 60] on span "VP BXQ.NGÃI" at bounding box center [405, 61] width 27 height 5
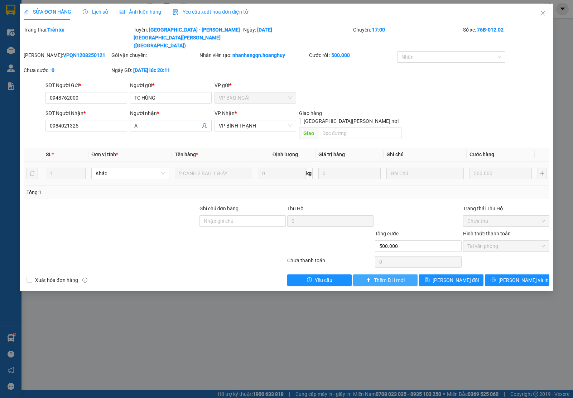
click at [378, 276] on span "Thêm ĐH mới" at bounding box center [389, 280] width 30 height 8
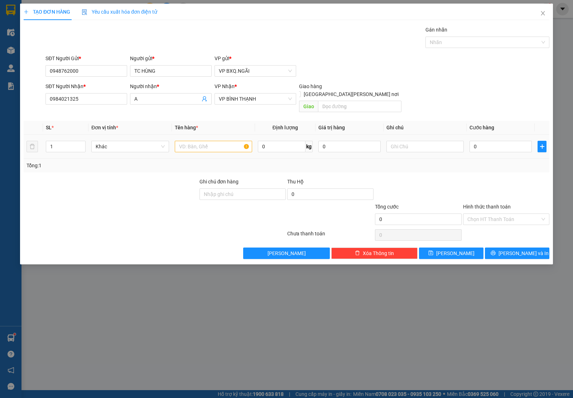
drag, startPoint x: 197, startPoint y: 146, endPoint x: 185, endPoint y: 133, distance: 18.0
click at [193, 141] on td at bounding box center [213, 147] width 83 height 24
click at [185, 141] on input "text" at bounding box center [213, 146] width 77 height 11
click at [513, 214] on input "Hình thức thanh toán" at bounding box center [504, 219] width 73 height 11
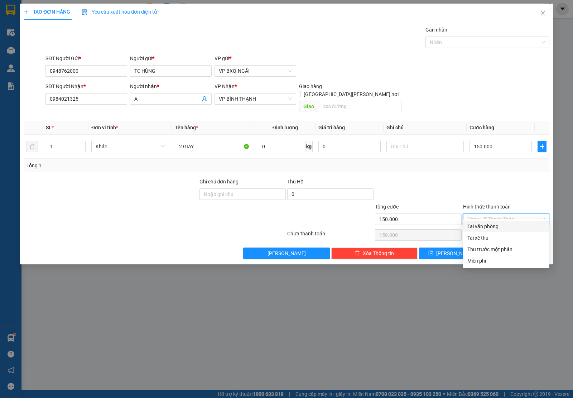
click at [487, 229] on div "Tại văn phòng" at bounding box center [507, 226] width 78 height 8
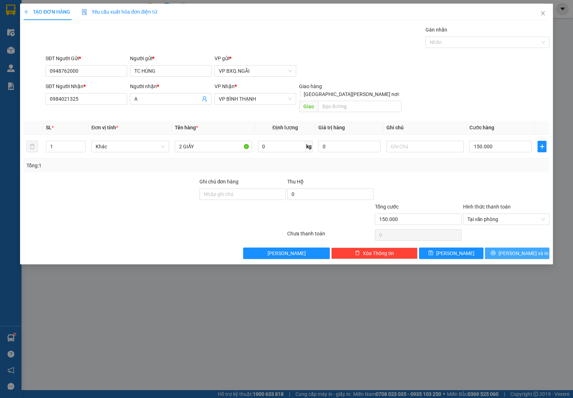
click at [511, 250] on span "[PERSON_NAME] và In" at bounding box center [524, 253] width 50 height 8
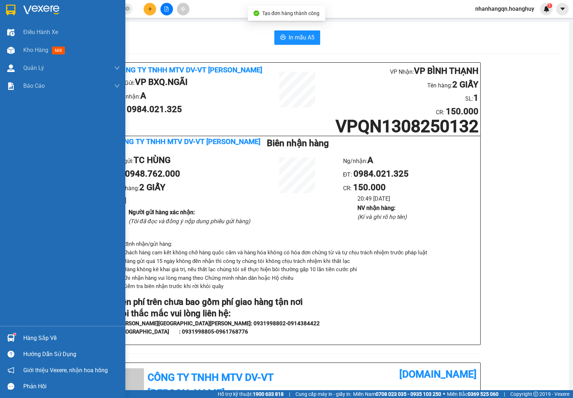
drag, startPoint x: 1, startPoint y: 9, endPoint x: 32, endPoint y: 11, distance: 30.9
click at [0, 9] on div at bounding box center [62, 11] width 125 height 23
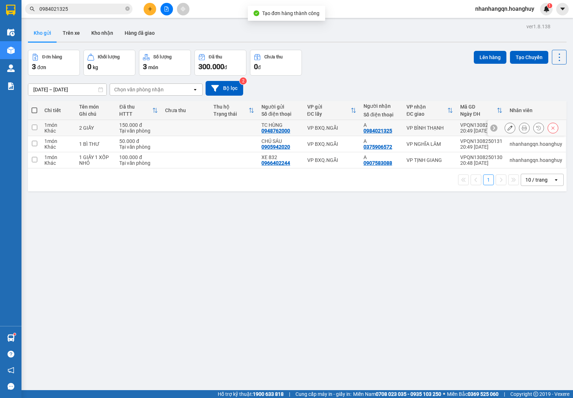
click at [335, 131] on td "VP BXQ.NGÃI" at bounding box center [332, 128] width 56 height 16
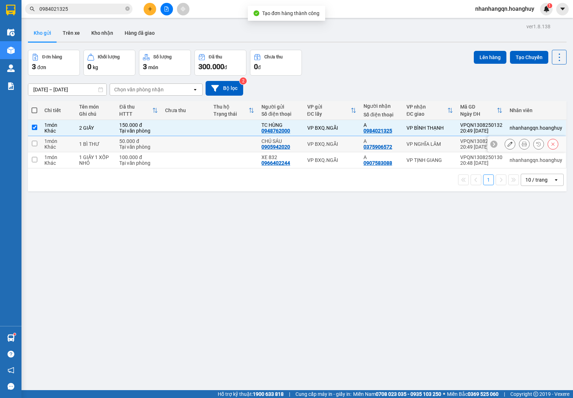
click at [335, 143] on div "VP BXQ.NGÃI" at bounding box center [331, 144] width 49 height 6
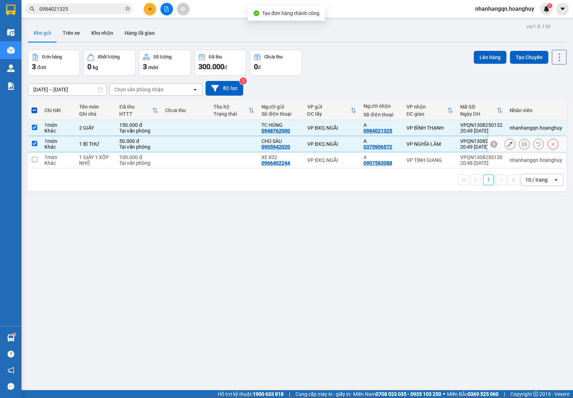
click at [332, 159] on div "VP BXQ.NGÃI" at bounding box center [331, 160] width 49 height 6
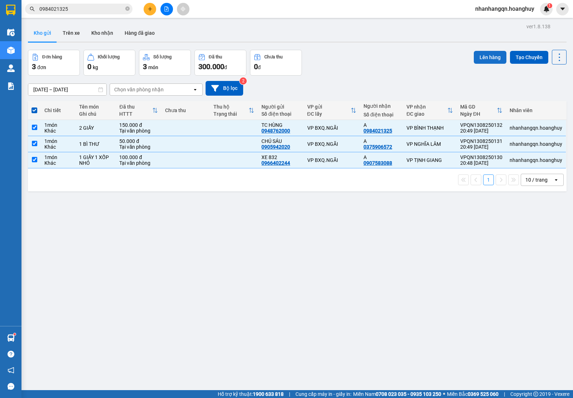
click at [475, 58] on button "Lên hàng" at bounding box center [490, 57] width 33 height 13
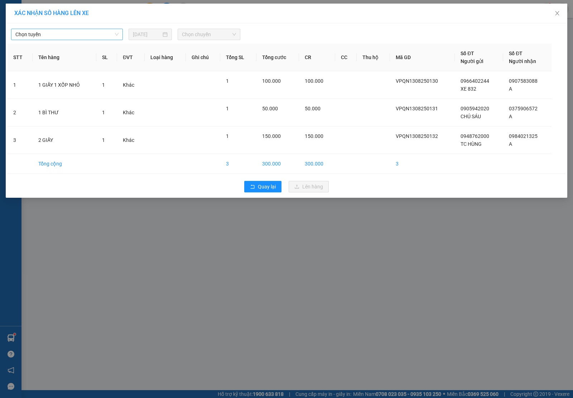
click at [62, 36] on span "Chọn tuyến" at bounding box center [66, 34] width 103 height 11
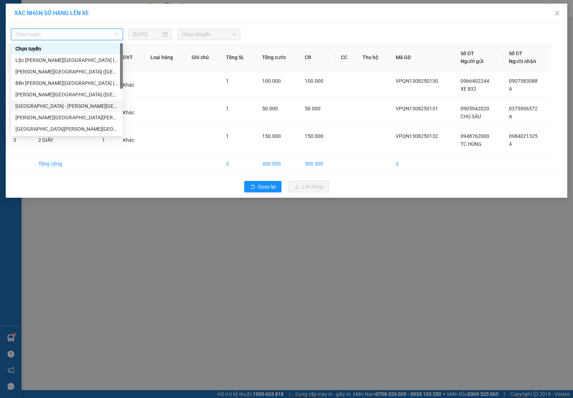
click at [56, 106] on div "[GEOGRAPHIC_DATA] - [PERSON_NAME][GEOGRAPHIC_DATA][PERSON_NAME] ([GEOGRAPHIC_DA…" at bounding box center [66, 106] width 103 height 8
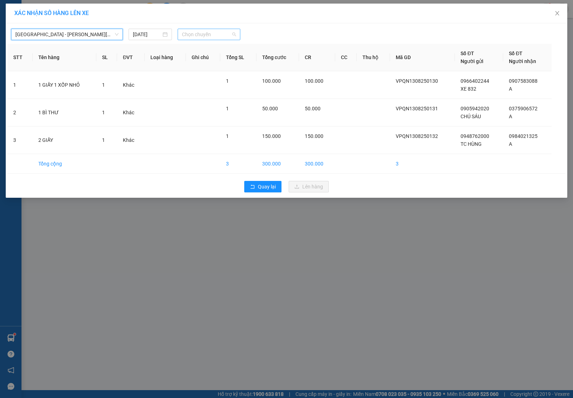
click at [189, 32] on span "Chọn chuyến" at bounding box center [209, 34] width 54 height 11
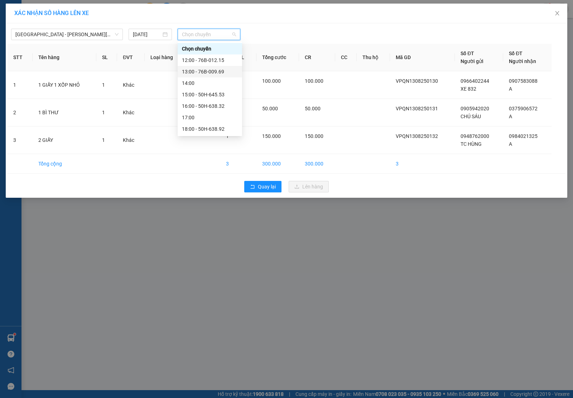
click at [214, 81] on div "14:00" at bounding box center [210, 83] width 56 height 8
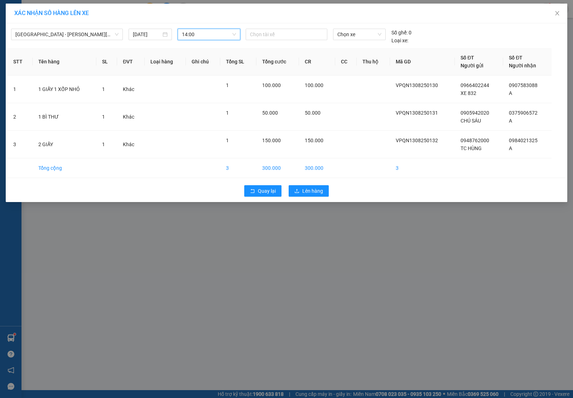
click at [235, 42] on div "[GEOGRAPHIC_DATA] - [PERSON_NAME][GEOGRAPHIC_DATA][PERSON_NAME] ([GEOGRAPHIC_DA…" at bounding box center [126, 37] width 231 height 16
drag, startPoint x: 329, startPoint y: 33, endPoint x: 334, endPoint y: 34, distance: 5.1
click at [333, 34] on div "[PERSON_NAME] xế [PERSON_NAME] xe Số ghế: 0 [PERSON_NAME] xe:" at bounding box center [359, 37] width 233 height 16
click at [353, 37] on span "Chọn xe" at bounding box center [359, 34] width 44 height 11
click at [362, 70] on div "50H-645.53" at bounding box center [359, 72] width 44 height 8
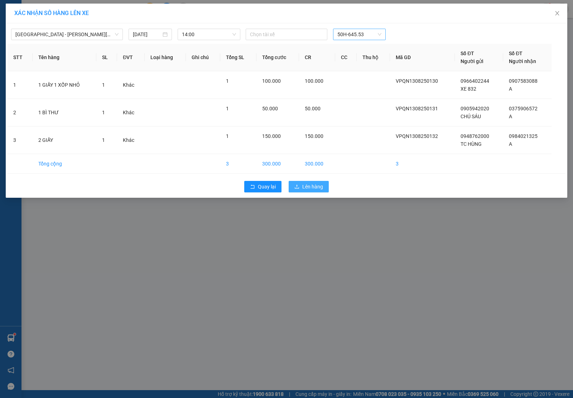
drag, startPoint x: 316, startPoint y: 176, endPoint x: 315, endPoint y: 184, distance: 7.5
click at [315, 184] on div "[GEOGRAPHIC_DATA] - [PERSON_NAME][GEOGRAPHIC_DATA][PERSON_NAME] ([GEOGRAPHIC_DA…" at bounding box center [287, 110] width 562 height 174
click at [315, 185] on span "Lên hàng" at bounding box center [312, 187] width 21 height 8
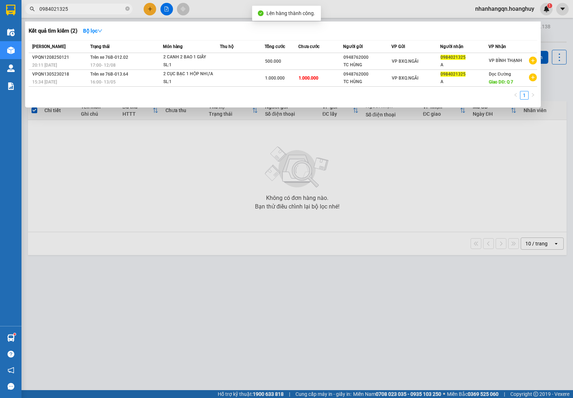
click at [91, 10] on input "0984021325" at bounding box center [81, 9] width 85 height 8
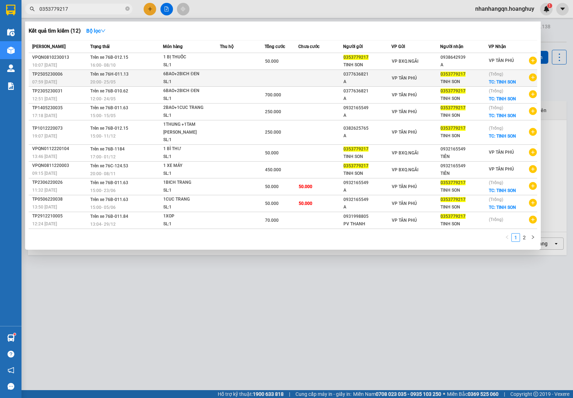
click at [416, 81] on div "VP TÂN PHÚ" at bounding box center [416, 78] width 48 height 8
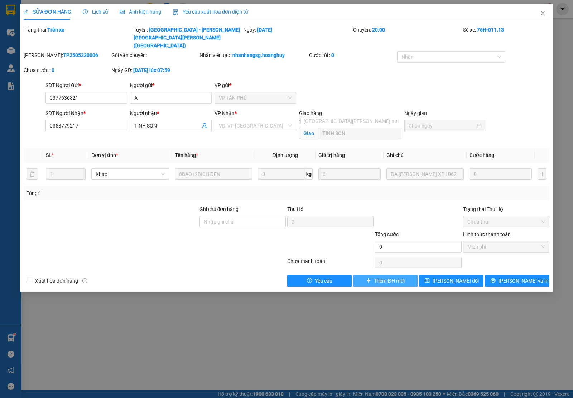
click at [392, 277] on span "Thêm ĐH mới" at bounding box center [389, 281] width 30 height 8
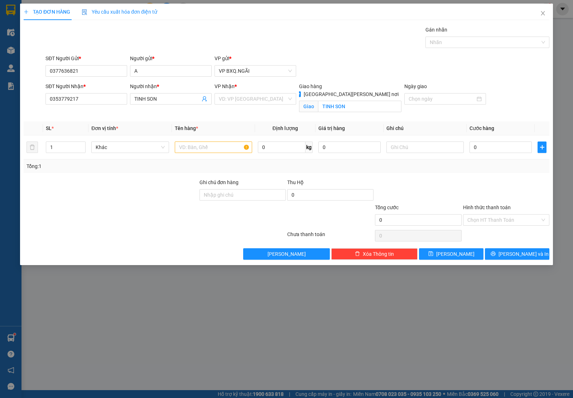
click at [243, 107] on div "[PERSON_NAME] * VD: VP [GEOGRAPHIC_DATA]" at bounding box center [256, 94] width 82 height 25
click at [241, 101] on input "search" at bounding box center [253, 99] width 68 height 11
click at [237, 118] on div "VP TỊNH SƠN" at bounding box center [256, 113] width 82 height 11
click at [332, 101] on input "TINH SON" at bounding box center [360, 106] width 84 height 11
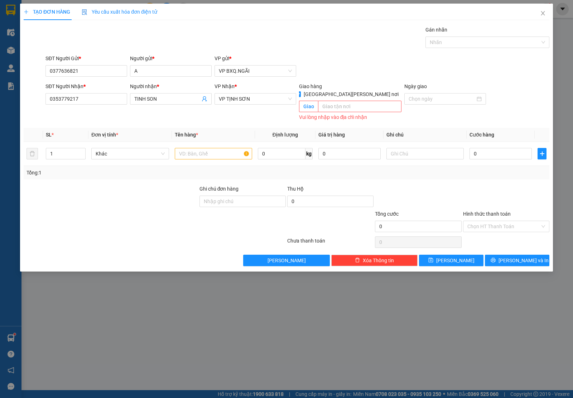
click at [300, 91] on input "[GEOGRAPHIC_DATA][PERSON_NAME] nơi" at bounding box center [297, 93] width 5 height 5
click at [214, 150] on input "text" at bounding box center [213, 153] width 77 height 11
click at [518, 257] on span "[PERSON_NAME] và In" at bounding box center [524, 261] width 50 height 8
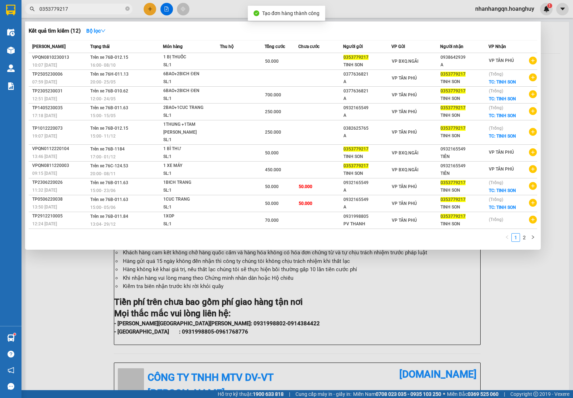
click at [56, 12] on input "0353779217" at bounding box center [81, 9] width 85 height 8
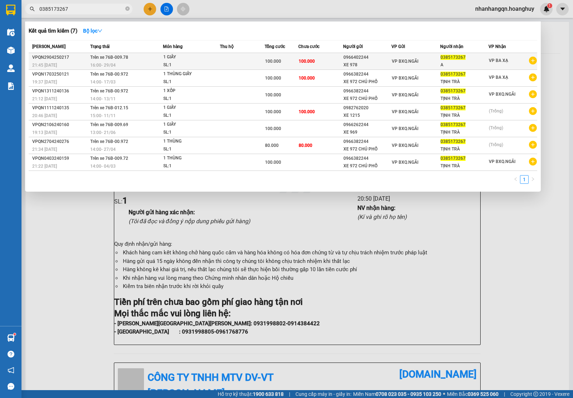
click at [392, 68] on td "VP BXQ.NGÃI" at bounding box center [416, 61] width 49 height 17
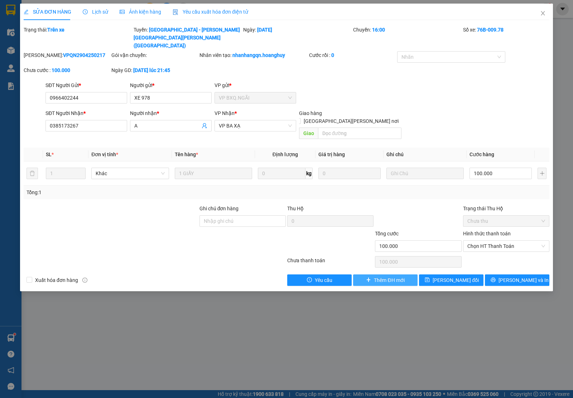
click at [382, 276] on span "Thêm ĐH mới" at bounding box center [389, 280] width 30 height 8
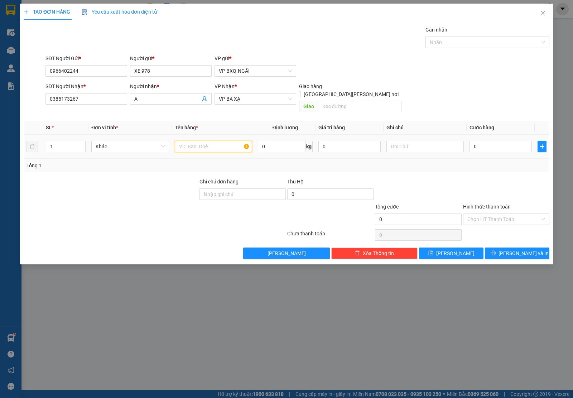
click at [196, 143] on input "text" at bounding box center [213, 146] width 77 height 11
click at [508, 248] on button "[PERSON_NAME] và In" at bounding box center [517, 253] width 64 height 11
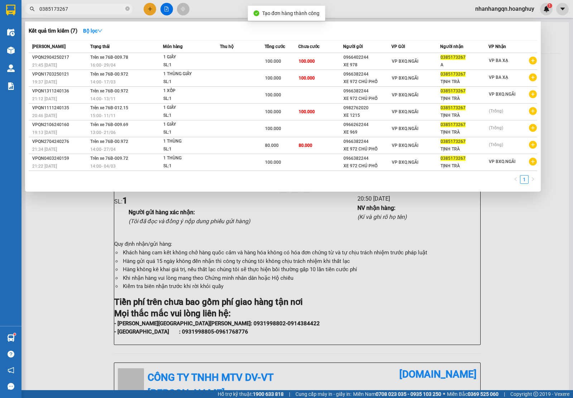
click at [56, 10] on input "0385173267" at bounding box center [81, 9] width 85 height 8
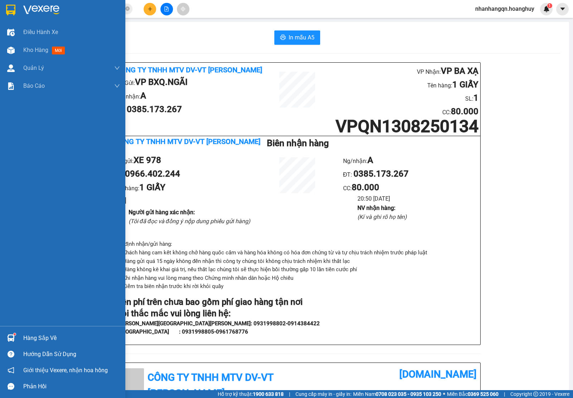
click at [18, 5] on div at bounding box center [62, 11] width 125 height 23
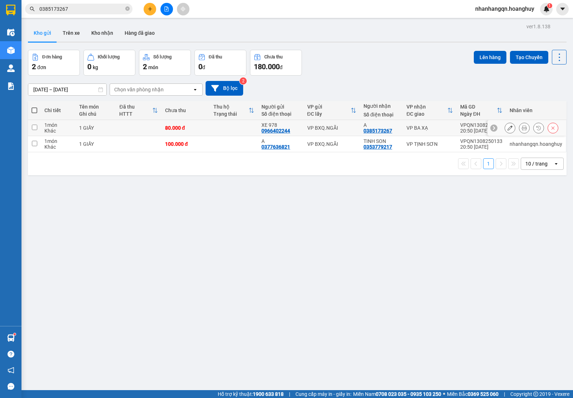
click at [320, 128] on div "VP BXQ.NGÃI" at bounding box center [331, 128] width 49 height 6
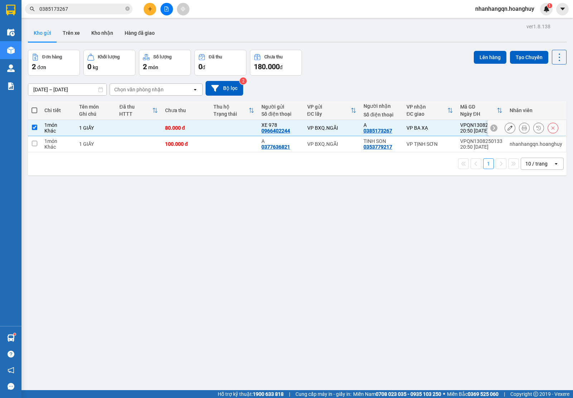
click at [329, 142] on div "VP BXQ.NGÃI" at bounding box center [331, 144] width 49 height 6
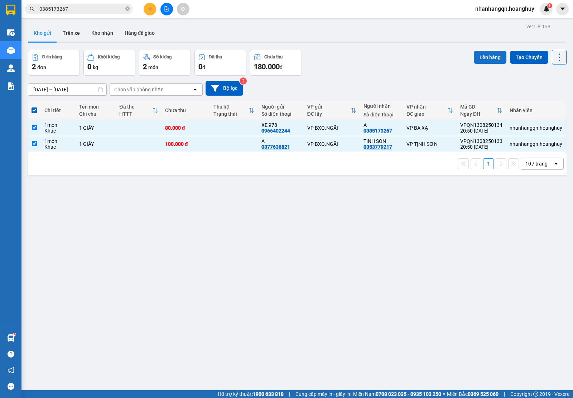
click at [474, 62] on button "Lên hàng" at bounding box center [490, 57] width 33 height 13
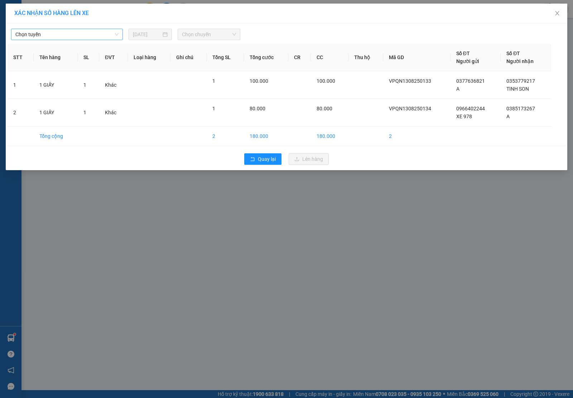
click at [63, 33] on span "Chọn tuyến" at bounding box center [66, 34] width 103 height 11
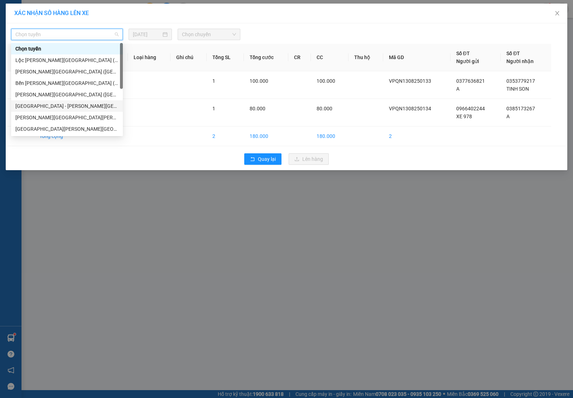
click at [49, 104] on div "[GEOGRAPHIC_DATA] - [PERSON_NAME][GEOGRAPHIC_DATA][PERSON_NAME] ([GEOGRAPHIC_DA…" at bounding box center [66, 106] width 103 height 8
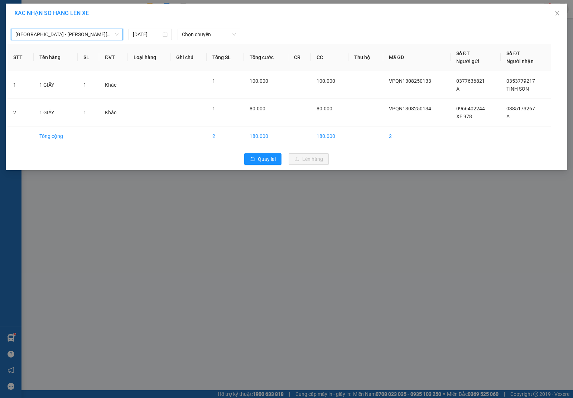
click at [226, 23] on div "XÁC NHẬN SỐ HÀNG LÊN XE" at bounding box center [287, 14] width 562 height 20
click at [221, 32] on span "Chọn chuyến" at bounding box center [209, 34] width 54 height 11
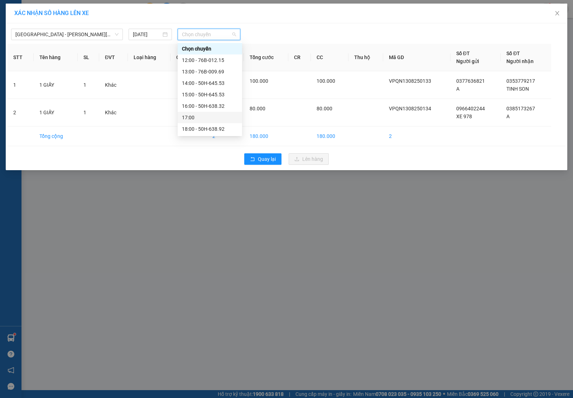
click at [215, 116] on div "17:00" at bounding box center [210, 118] width 56 height 8
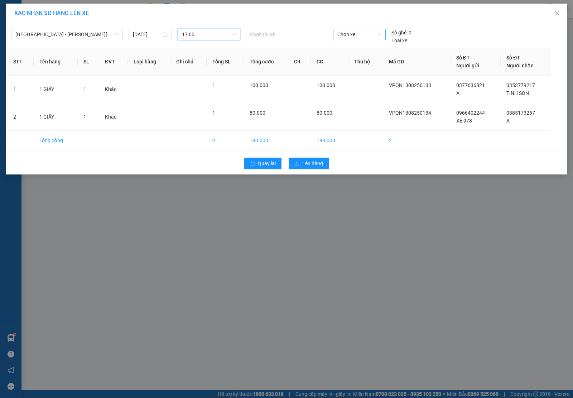
click at [362, 36] on span "Chọn xe" at bounding box center [359, 34] width 44 height 11
click at [355, 59] on div "50H-638.32" at bounding box center [359, 60] width 44 height 8
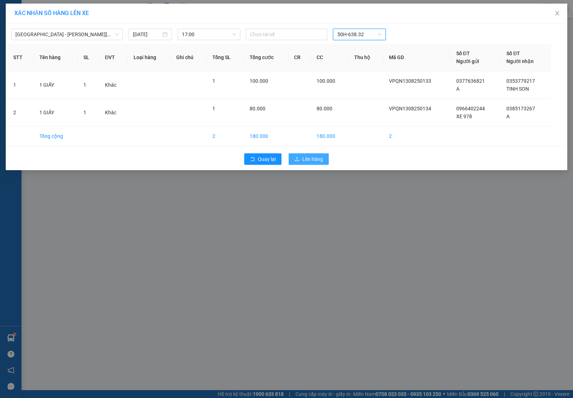
click at [310, 159] on span "Lên hàng" at bounding box center [312, 159] width 21 height 8
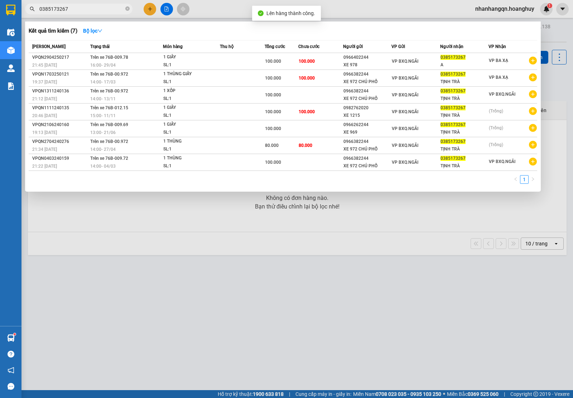
click at [69, 10] on input "0385173267" at bounding box center [81, 9] width 85 height 8
click at [129, 8] on icon "close-circle" at bounding box center [127, 8] width 4 height 4
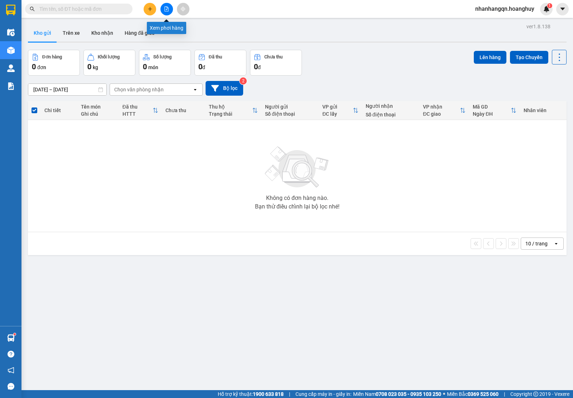
click at [163, 6] on button at bounding box center [167, 9] width 13 height 13
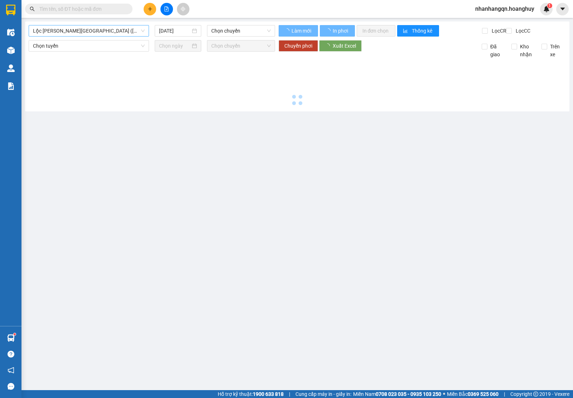
click at [108, 30] on span "Lộc [PERSON_NAME][GEOGRAPHIC_DATA] ([GEOGRAPHIC_DATA])" at bounding box center [89, 30] width 112 height 11
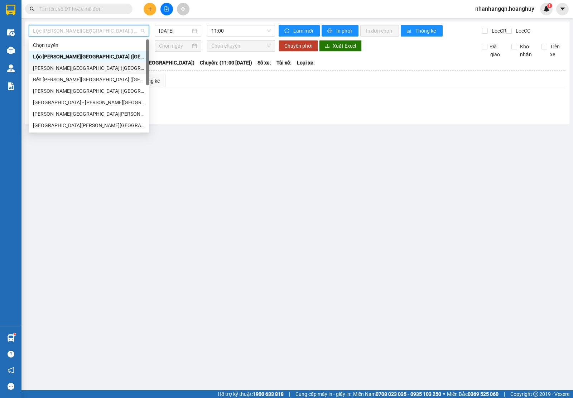
click at [94, 70] on div "[PERSON_NAME][GEOGRAPHIC_DATA] ([GEOGRAPHIC_DATA])" at bounding box center [89, 68] width 112 height 8
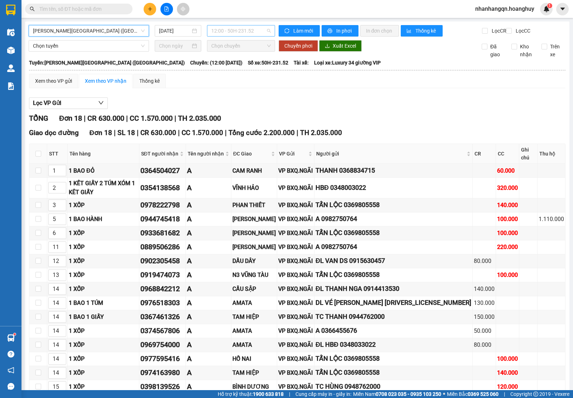
click at [233, 29] on span "12:00 - 50H-231.52" at bounding box center [240, 30] width 59 height 11
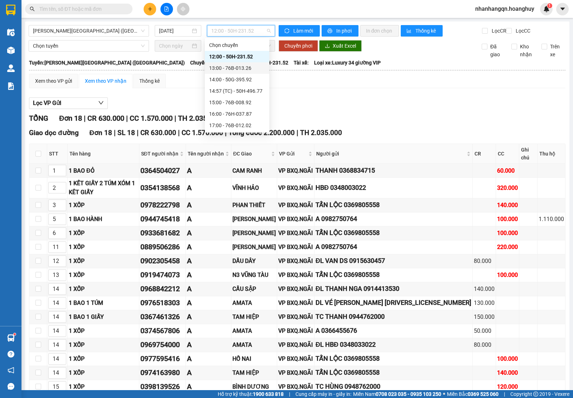
click at [246, 67] on div "13:00 - 76B-013.26" at bounding box center [237, 68] width 56 height 8
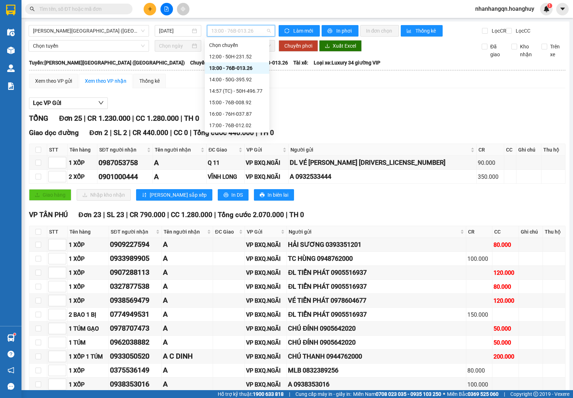
click at [252, 34] on span "13:00 - 76B-013.26" at bounding box center [240, 30] width 59 height 11
click at [243, 76] on div "14:00 - 50G-395.92" at bounding box center [237, 80] width 56 height 8
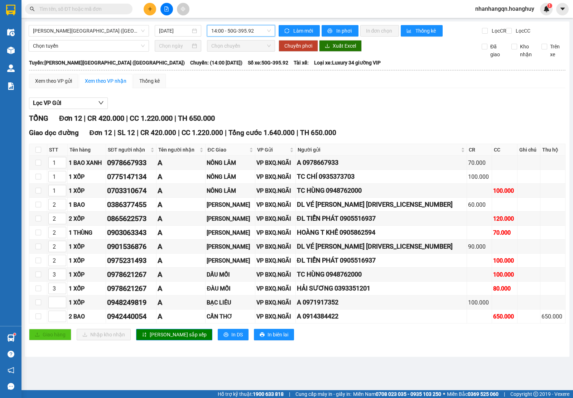
click at [252, 31] on span "14:00 - 50G-395.92" at bounding box center [240, 30] width 59 height 11
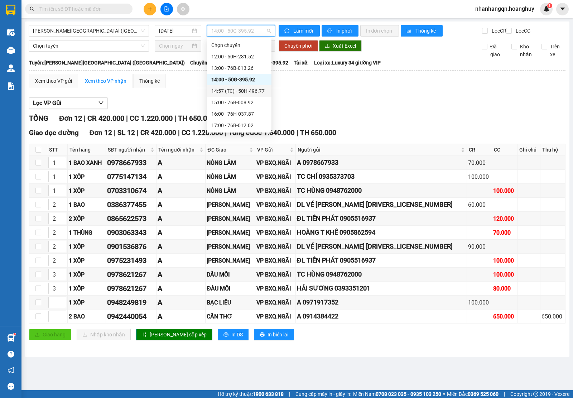
click at [249, 90] on div "14:57 (TC) - 50H-496.77" at bounding box center [239, 91] width 56 height 8
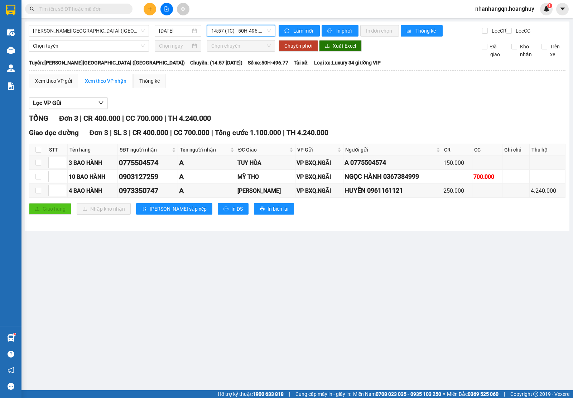
click at [249, 32] on span "14:57 (TC) - 50H-496.77" at bounding box center [240, 30] width 59 height 11
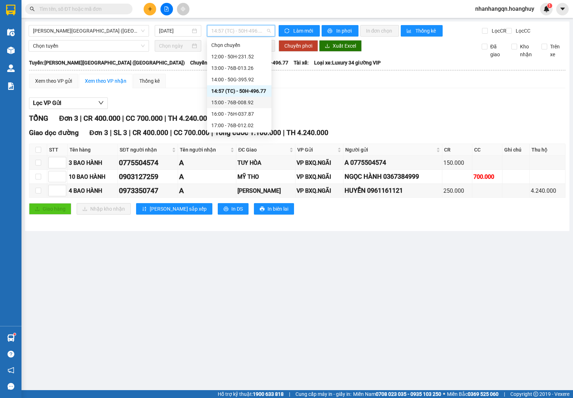
click at [248, 106] on div "15:00 - 76B-008.92" at bounding box center [239, 103] width 56 height 8
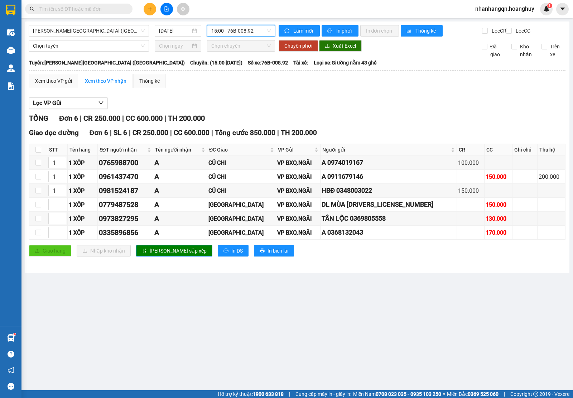
click at [253, 30] on span "15:00 - 76B-008.92" at bounding box center [240, 30] width 59 height 11
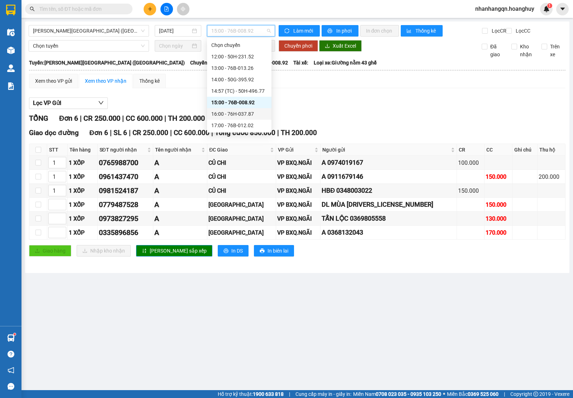
click at [253, 117] on div "16:00 - 76H-037.87" at bounding box center [239, 114] width 56 height 8
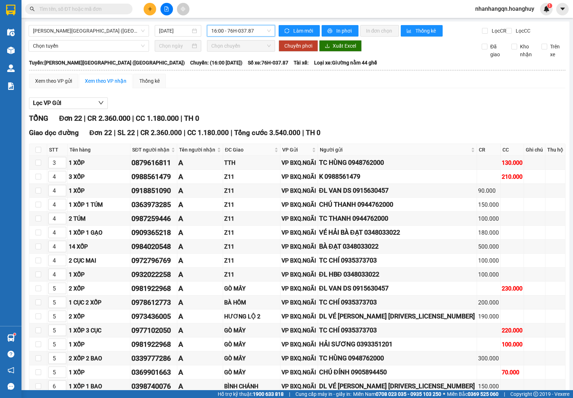
click at [250, 33] on span "16:00 - 76H-037.87" at bounding box center [240, 30] width 59 height 11
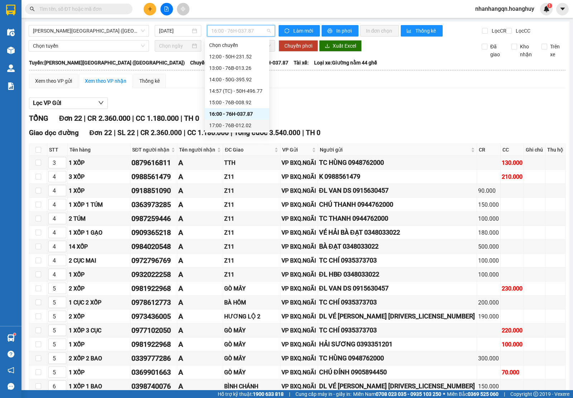
click at [253, 123] on div "17:00 - 76B-012.02" at bounding box center [237, 125] width 56 height 8
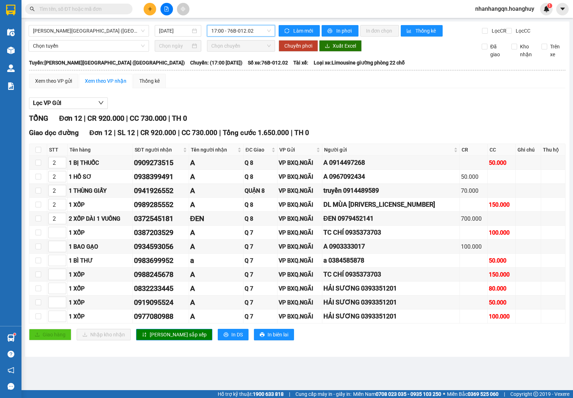
click at [247, 27] on span "17:00 - 76B-012.02" at bounding box center [240, 30] width 59 height 11
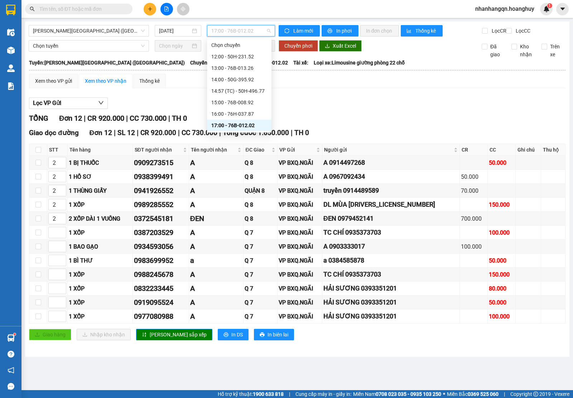
scroll to position [45, 0]
click at [251, 126] on div "20:00 - 50H-230.68" at bounding box center [239, 126] width 56 height 8
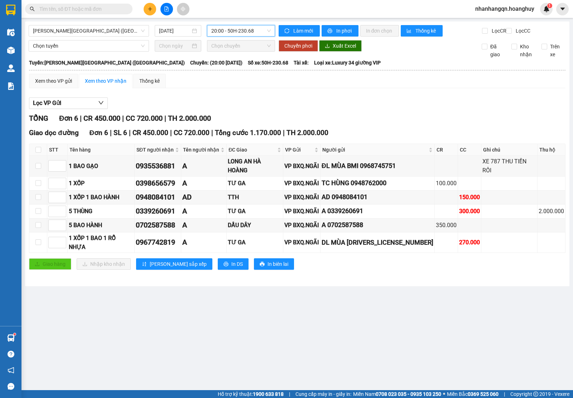
click at [239, 34] on span "20:00 - 50H-230.68" at bounding box center [240, 30] width 59 height 11
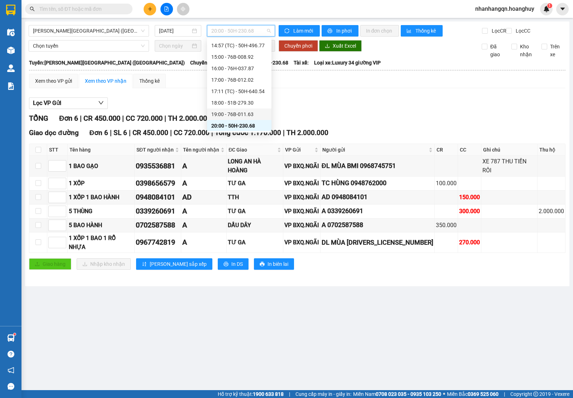
click at [240, 114] on div "19:00 - 76B-011.63" at bounding box center [239, 114] width 56 height 8
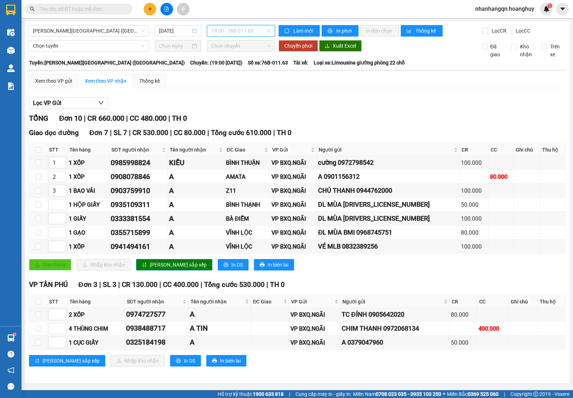
click at [252, 33] on span "19:00 - 76B-011.63" at bounding box center [240, 30] width 59 height 11
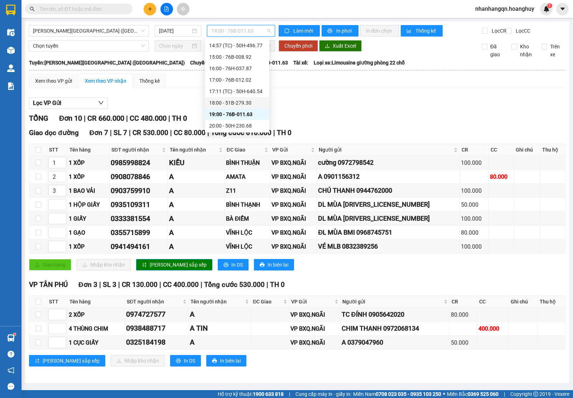
click at [252, 105] on div "18:00 - 51B-279.30" at bounding box center [237, 103] width 56 height 8
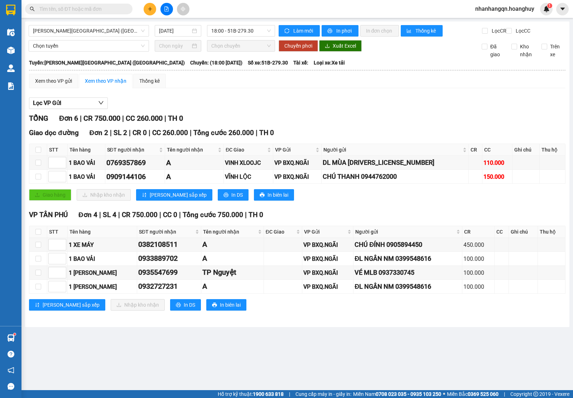
click at [244, 24] on div "[GEOGRAPHIC_DATA][PERSON_NAME][GEOGRAPHIC_DATA] ([GEOGRAPHIC_DATA]) [DATE] 18:0…" at bounding box center [297, 174] width 545 height 306
click at [244, 29] on span "18:00 - 51B-279.30" at bounding box center [240, 30] width 59 height 11
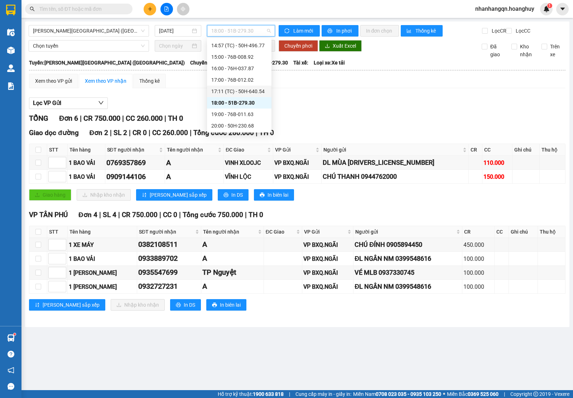
click at [244, 86] on div "17:11 (TC) - 50H-640.54" at bounding box center [239, 91] width 64 height 11
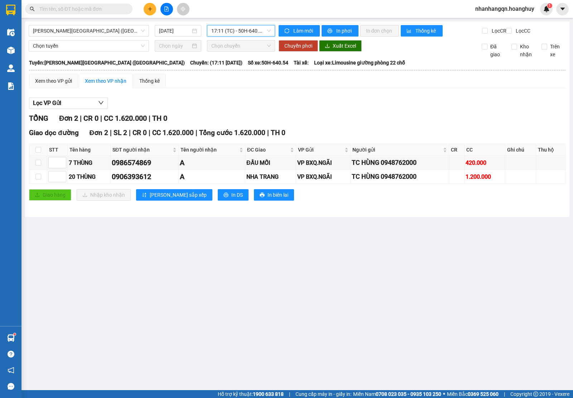
click at [250, 35] on span "17:11 (TC) - 50H-640.54" at bounding box center [240, 30] width 59 height 11
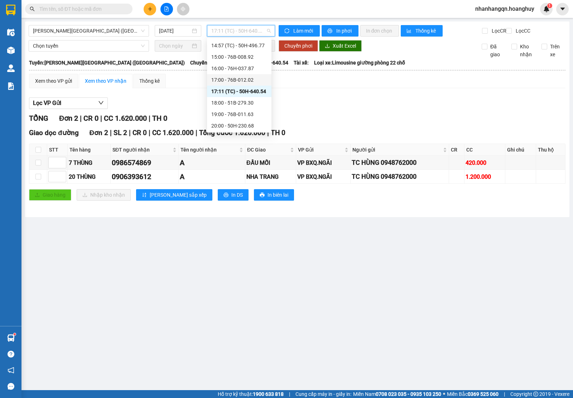
click at [246, 81] on div "17:00 - 76B-012.02" at bounding box center [239, 80] width 56 height 8
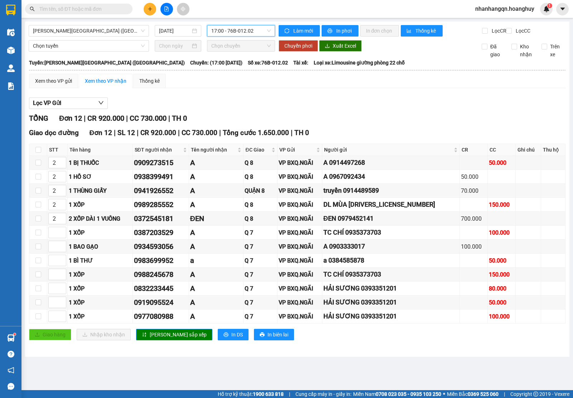
click at [247, 32] on span "17:00 - 76B-012.02" at bounding box center [240, 30] width 59 height 11
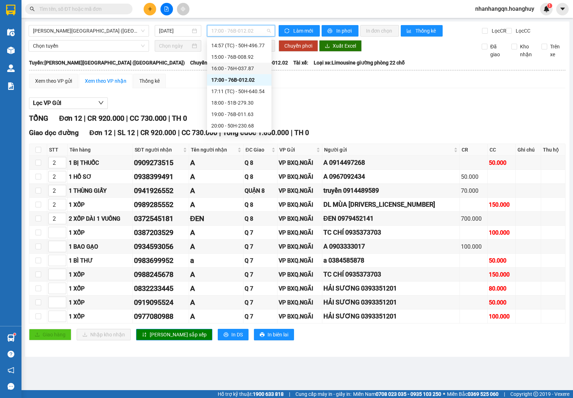
click at [244, 65] on div "16:00 - 76H-037.87" at bounding box center [239, 68] width 56 height 8
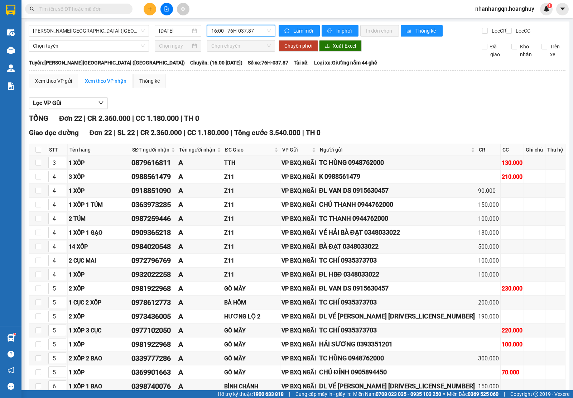
click at [246, 28] on span "16:00 - 76H-037.87" at bounding box center [240, 30] width 59 height 11
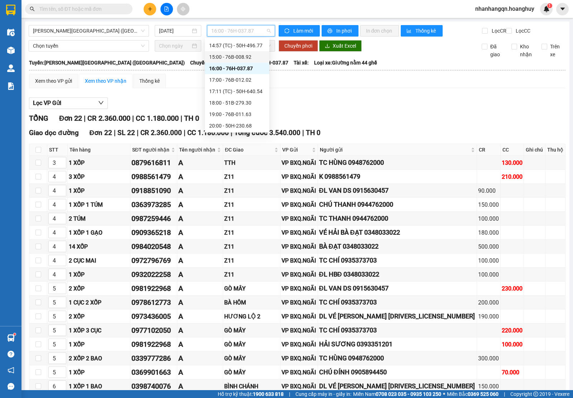
click at [243, 58] on div "15:00 - 76B-008.92" at bounding box center [237, 57] width 56 height 8
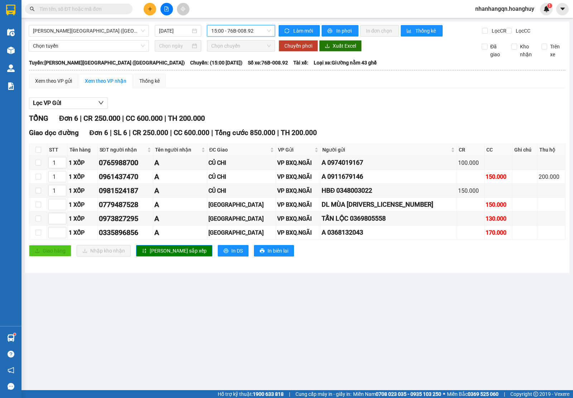
click at [239, 32] on span "15:00 - 76B-008.92" at bounding box center [240, 30] width 59 height 11
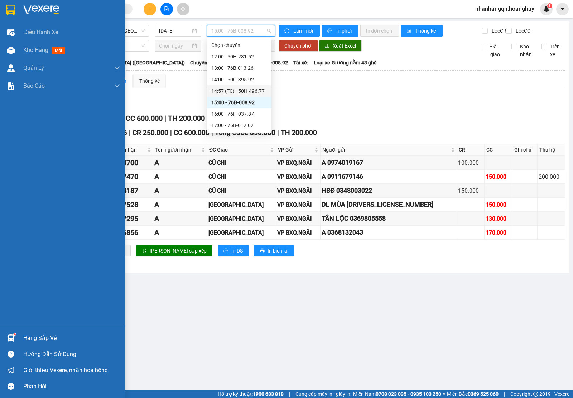
click at [10, 14] on img at bounding box center [10, 10] width 9 height 11
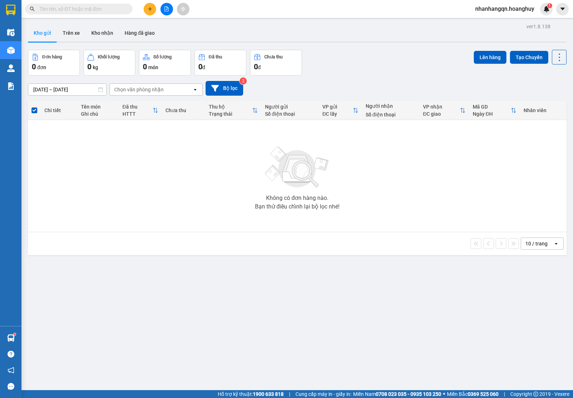
click at [96, 11] on input "text" at bounding box center [81, 9] width 85 height 8
paste input "0975430709"
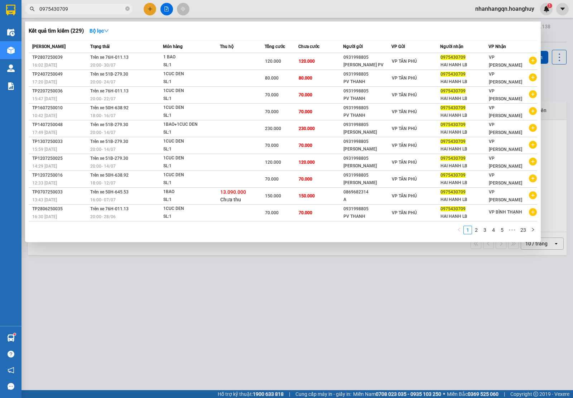
click at [99, 10] on input "0975430709" at bounding box center [81, 9] width 85 height 8
paste input "377378484"
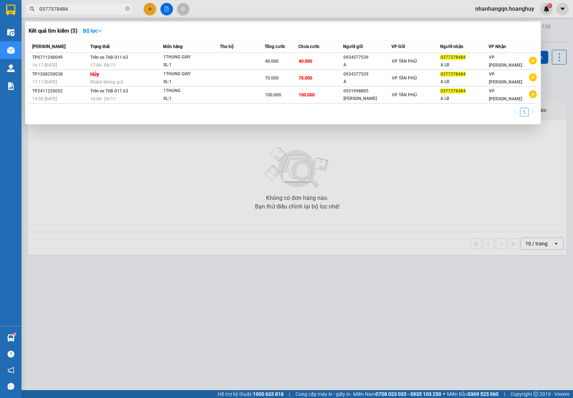
click at [79, 11] on input "0377378484" at bounding box center [81, 9] width 85 height 8
paste input "985292403"
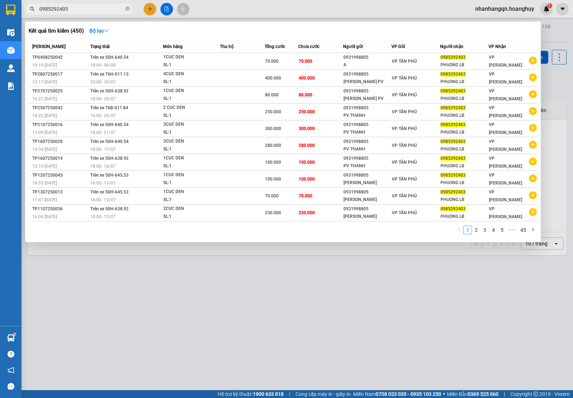
click at [92, 8] on input "0985292403" at bounding box center [81, 9] width 85 height 8
paste input "373805096"
click at [127, 8] on icon "close-circle" at bounding box center [127, 8] width 4 height 4
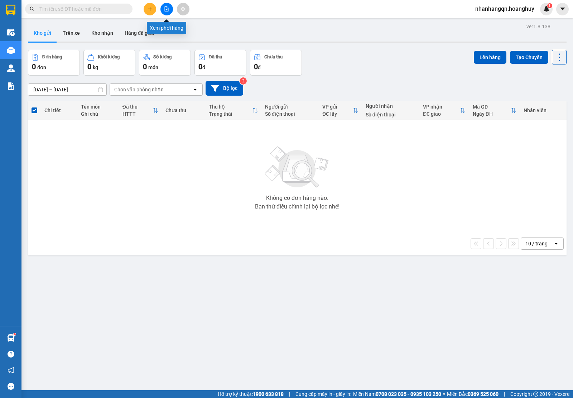
click at [172, 6] on button at bounding box center [167, 9] width 13 height 13
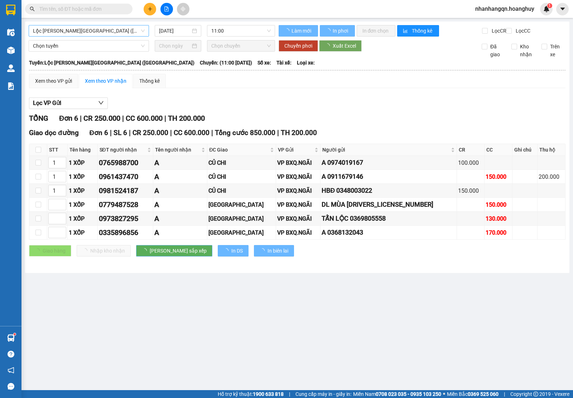
click at [111, 30] on span "Lộc [PERSON_NAME][GEOGRAPHIC_DATA] ([GEOGRAPHIC_DATA])" at bounding box center [89, 30] width 112 height 11
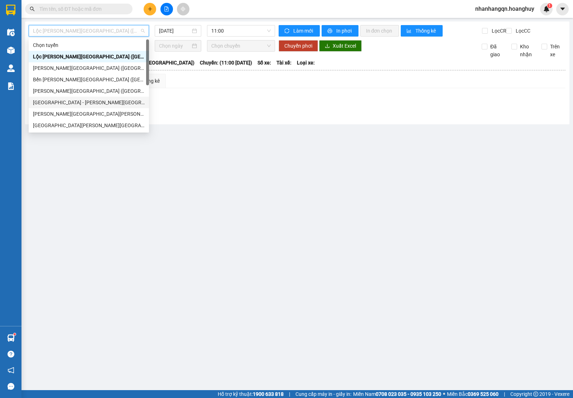
click at [89, 101] on div "[GEOGRAPHIC_DATA] - [PERSON_NAME][GEOGRAPHIC_DATA][PERSON_NAME] ([GEOGRAPHIC_DA…" at bounding box center [89, 103] width 112 height 8
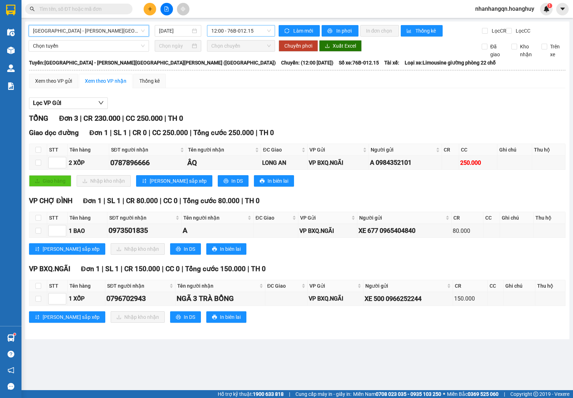
click at [209, 36] on div "12:00 - 76B-012.15" at bounding box center [241, 30] width 68 height 11
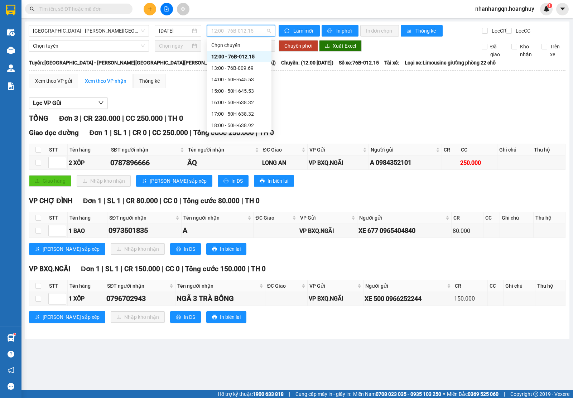
click at [209, 36] on div "12:00 - 76B-012.15" at bounding box center [241, 30] width 68 height 11
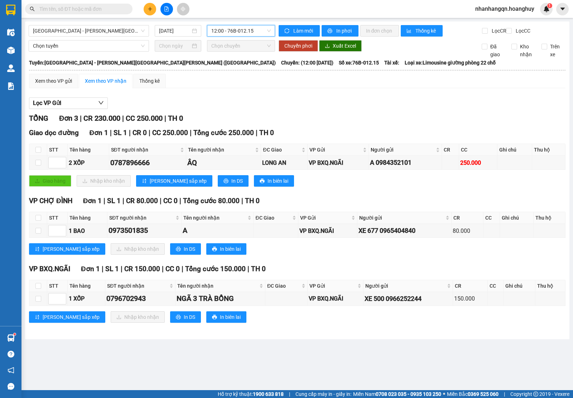
click at [210, 37] on div "[GEOGRAPHIC_DATA] - [PERSON_NAME][GEOGRAPHIC_DATA][PERSON_NAME] ([GEOGRAPHIC_DA…" at bounding box center [152, 30] width 246 height 11
click at [211, 37] on div "[GEOGRAPHIC_DATA] - [PERSON_NAME][GEOGRAPHIC_DATA][PERSON_NAME] ([GEOGRAPHIC_DA…" at bounding box center [152, 30] width 246 height 11
click at [212, 47] on div "[GEOGRAPHIC_DATA] - [PERSON_NAME][GEOGRAPHIC_DATA][PERSON_NAME] ([GEOGRAPHIC_DA…" at bounding box center [297, 180] width 545 height 318
click at [213, 48] on span "Chọn chuyến" at bounding box center [240, 45] width 59 height 11
click at [215, 51] on span "Chọn chuyến" at bounding box center [240, 45] width 59 height 11
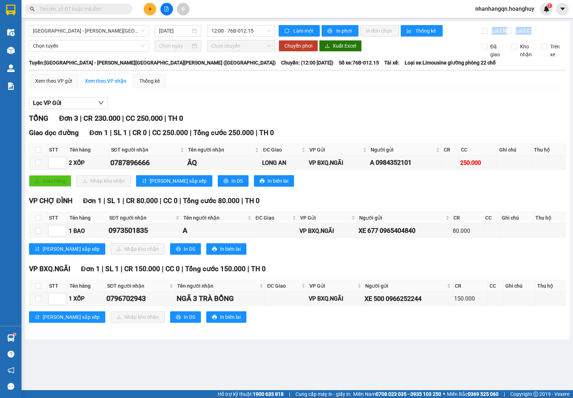
click at [215, 51] on span "Chọn chuyến" at bounding box center [240, 45] width 59 height 11
click at [341, 47] on button "Xuất Excel" at bounding box center [340, 45] width 43 height 11
click at [401, 119] on div "[PERSON_NAME] 3 | CR 230.000 | CC 250.000 | TH 0" at bounding box center [297, 118] width 537 height 11
click at [251, 29] on span "12:00 - 76B-012.15" at bounding box center [240, 30] width 59 height 11
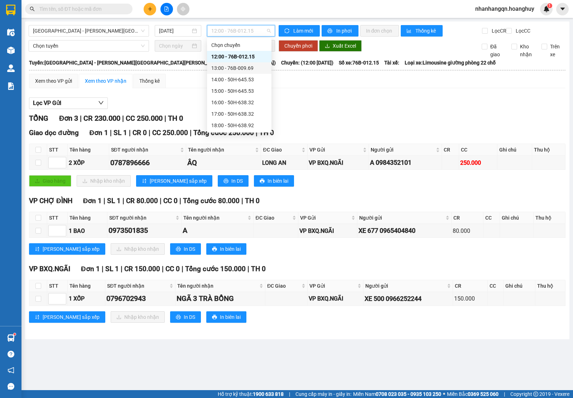
click at [254, 66] on div "13:00 - 76B-009.69" at bounding box center [239, 68] width 56 height 8
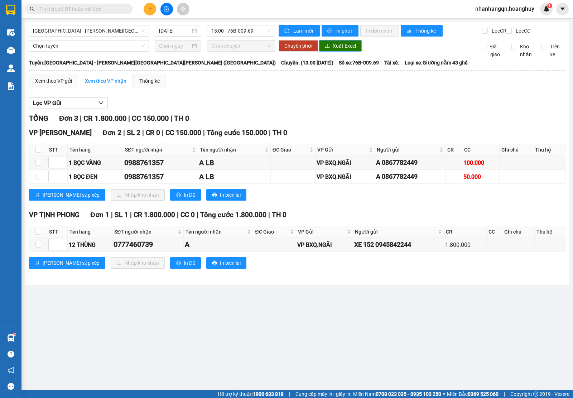
click at [346, 49] on span "Xuất Excel" at bounding box center [344, 46] width 23 height 8
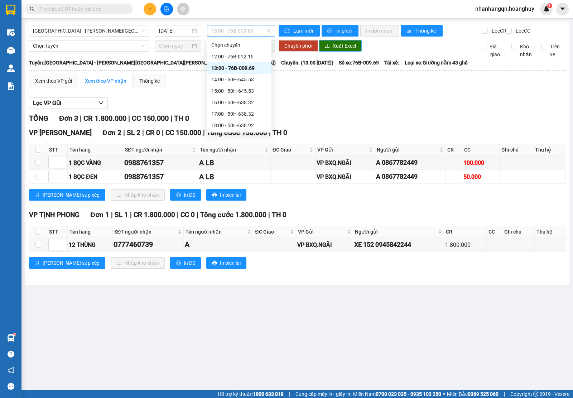
click at [234, 33] on span "13:00 - 76B-009.69" at bounding box center [240, 30] width 59 height 11
click at [246, 80] on div "14:00 - 50H-645.53" at bounding box center [239, 80] width 56 height 8
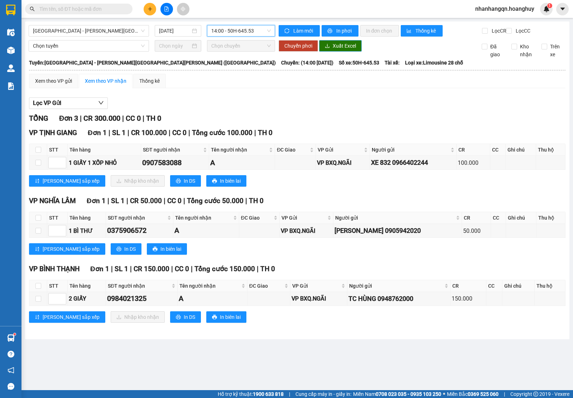
click at [348, 48] on span "Xuất Excel" at bounding box center [344, 46] width 23 height 8
click at [249, 30] on span "14:00 - 50H-645.53" at bounding box center [240, 30] width 59 height 11
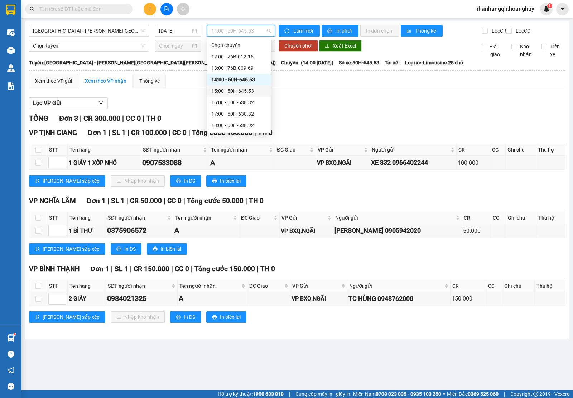
click at [250, 92] on div "15:00 - 50H-645.53" at bounding box center [239, 91] width 56 height 8
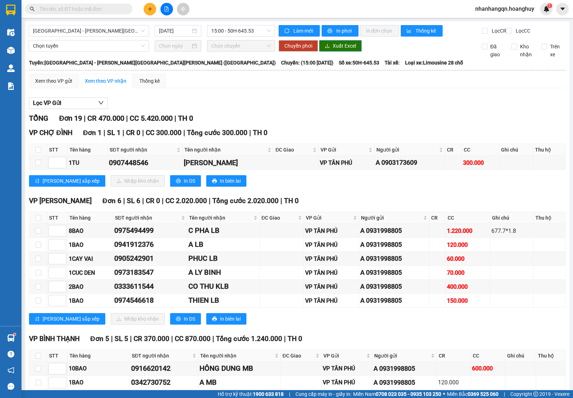
click at [349, 50] on span "Xuất Excel" at bounding box center [344, 46] width 23 height 8
click at [217, 29] on span "15:00 - 50H-645.53" at bounding box center [240, 30] width 59 height 11
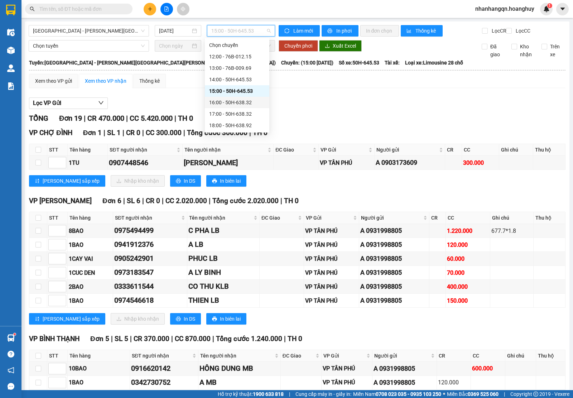
click at [238, 107] on div "16:00 - 50H-638.32" at bounding box center [237, 102] width 64 height 11
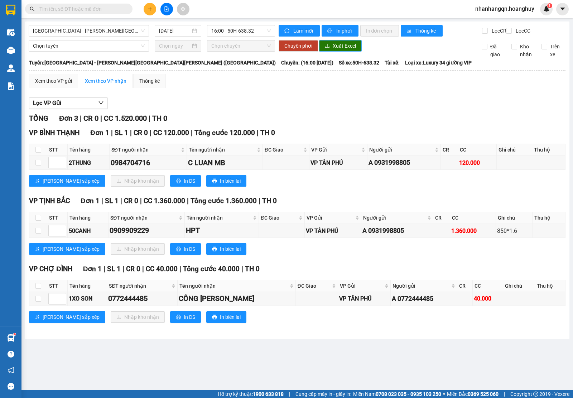
click at [341, 50] on span "Xuất Excel" at bounding box center [344, 46] width 23 height 8
click at [258, 33] on span "16:00 - 50H-638.32" at bounding box center [240, 30] width 59 height 11
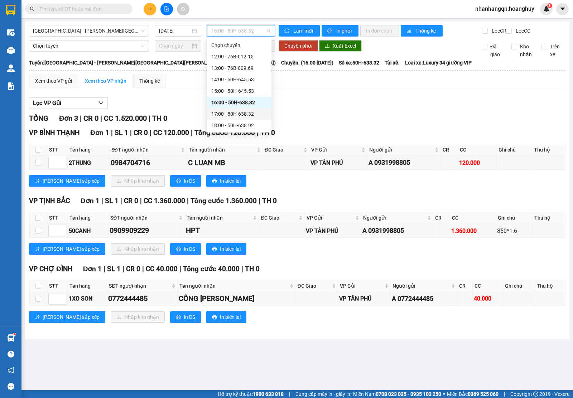
click at [239, 115] on div "17:00 - 50H-638.32" at bounding box center [239, 114] width 56 height 8
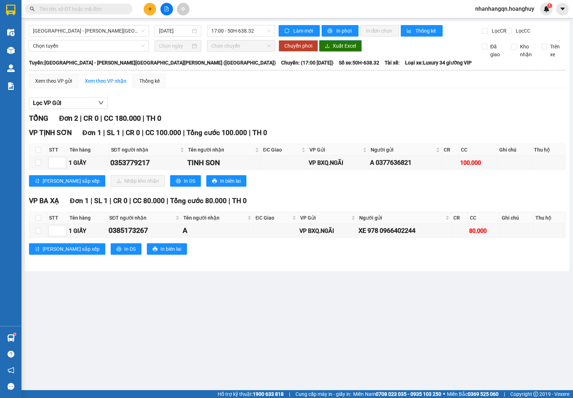
click at [332, 52] on button "Xuất Excel" at bounding box center [340, 45] width 43 height 11
click at [254, 36] on span "17:00 - 50H-638.32" at bounding box center [240, 30] width 59 height 11
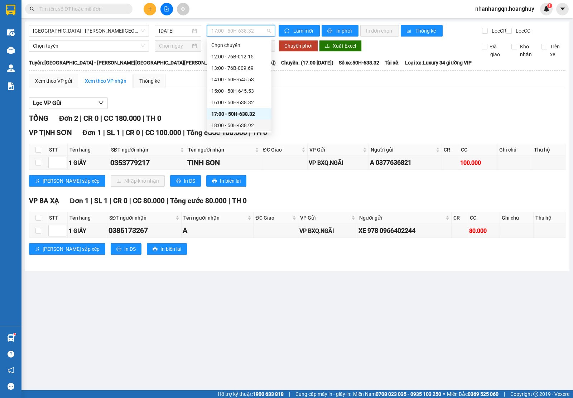
click at [255, 128] on div "18:00 - 50H-638.92" at bounding box center [239, 125] width 56 height 8
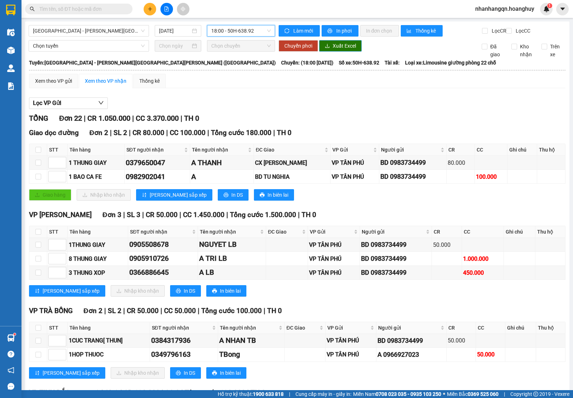
click at [350, 50] on span "Xuất Excel" at bounding box center [344, 46] width 23 height 8
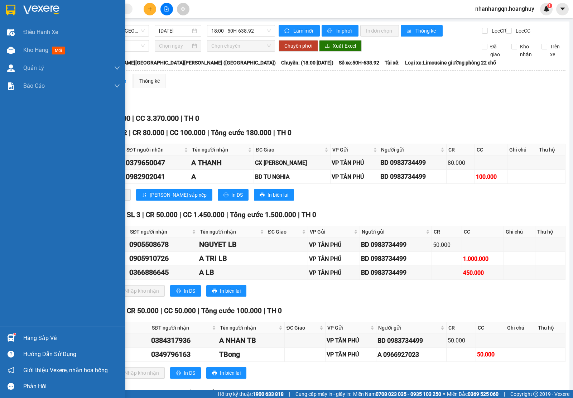
click at [16, 5] on div at bounding box center [11, 10] width 13 height 13
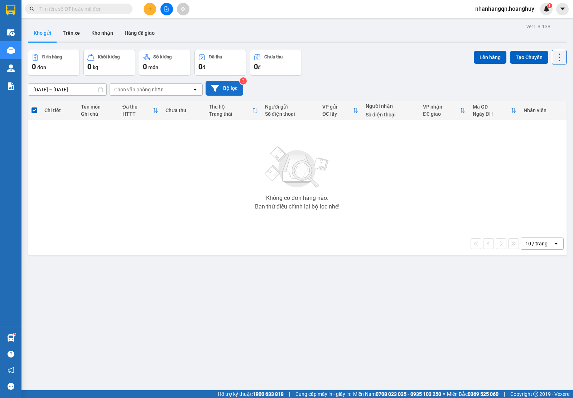
click at [224, 87] on button "Bộ lọc" at bounding box center [225, 88] width 38 height 15
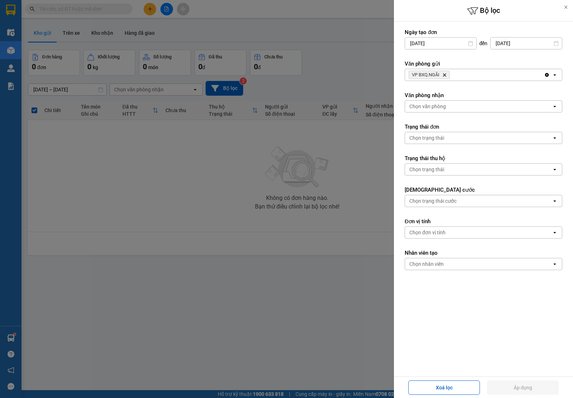
click at [445, 74] on icon "Delete" at bounding box center [444, 75] width 4 height 4
click at [445, 74] on div "Chọn văn phòng" at bounding box center [427, 74] width 37 height 7
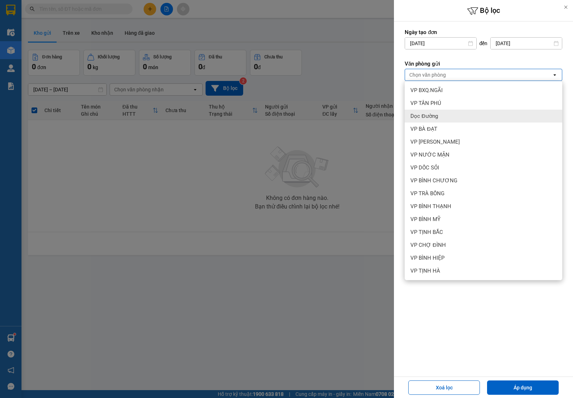
click at [445, 117] on div "Dọc Đường" at bounding box center [484, 116] width 158 height 13
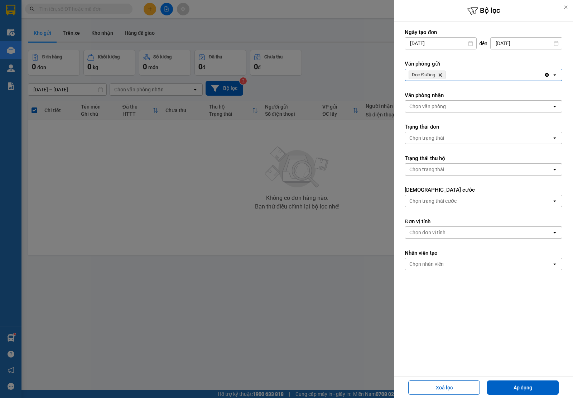
click at [440, 73] on icon "Delete" at bounding box center [440, 75] width 4 height 4
click at [440, 73] on div "Chọn văn phòng" at bounding box center [427, 74] width 37 height 7
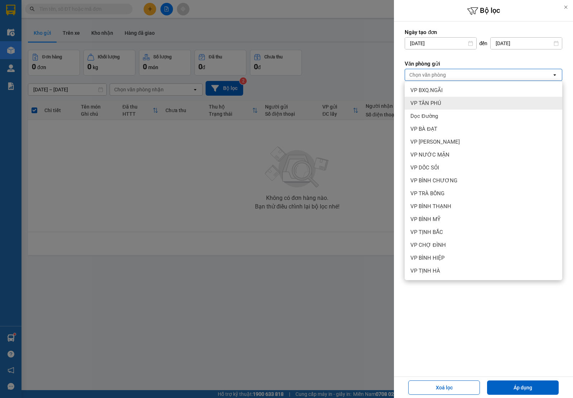
click at [436, 100] on span "VP TÂN PHÚ" at bounding box center [426, 103] width 31 height 7
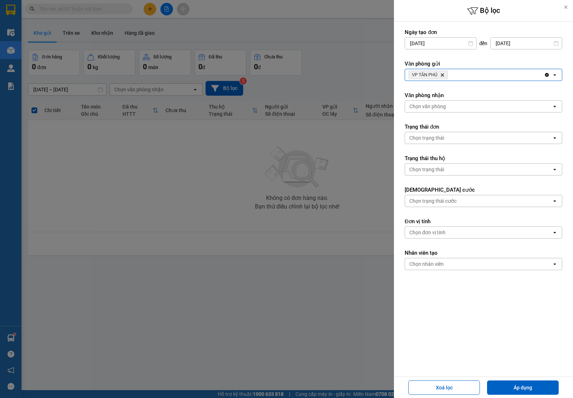
click at [445, 139] on div "Chọn trạng thái" at bounding box center [478, 137] width 147 height 11
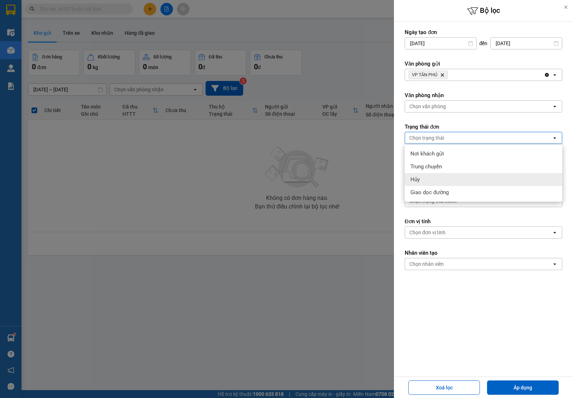
click at [439, 183] on div "Hủy" at bounding box center [484, 179] width 158 height 13
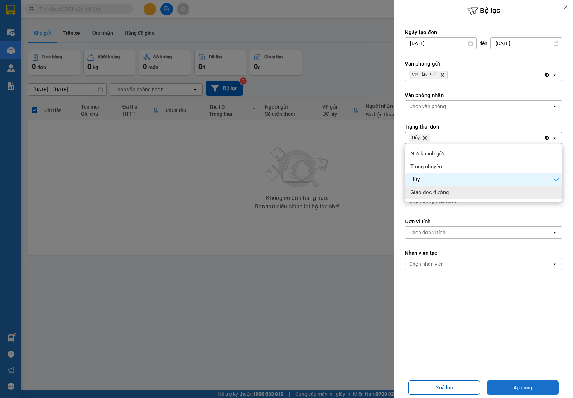
click at [523, 384] on button "Áp dụng" at bounding box center [523, 387] width 72 height 14
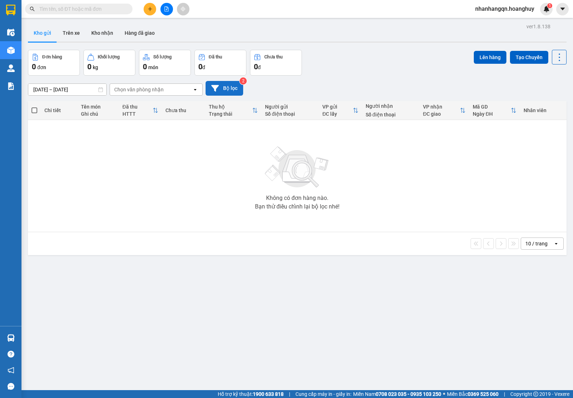
click at [236, 85] on button "Bộ lọc" at bounding box center [225, 88] width 38 height 15
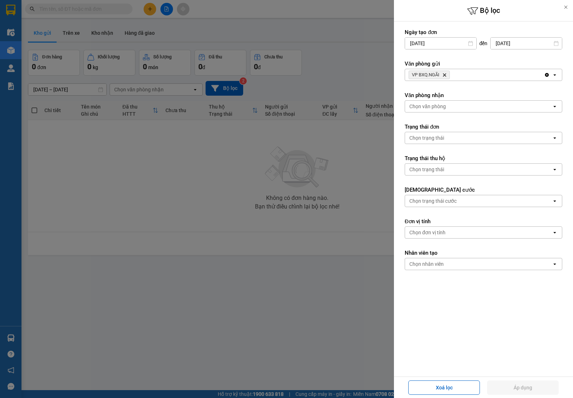
click at [443, 74] on icon "Delete" at bounding box center [444, 75] width 4 height 4
click at [443, 74] on div "Chọn văn phòng" at bounding box center [427, 74] width 37 height 7
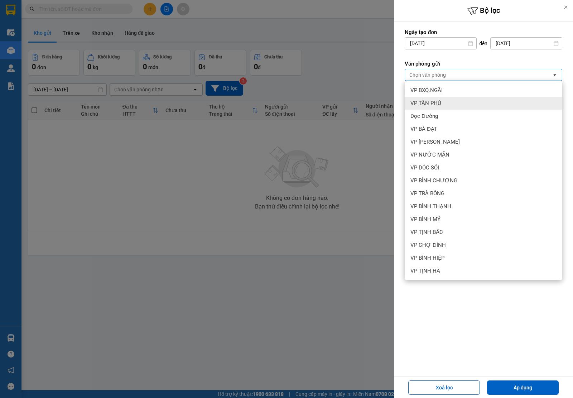
click at [445, 104] on div "VP TÂN PHÚ" at bounding box center [484, 103] width 158 height 13
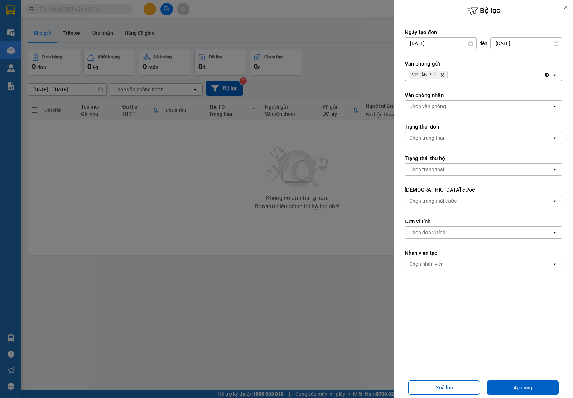
click at [428, 135] on div "Chọn trạng thái" at bounding box center [426, 137] width 35 height 7
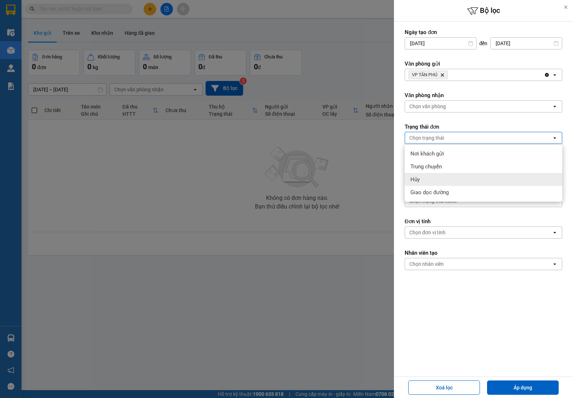
click at [428, 176] on div "Hủy" at bounding box center [484, 179] width 158 height 13
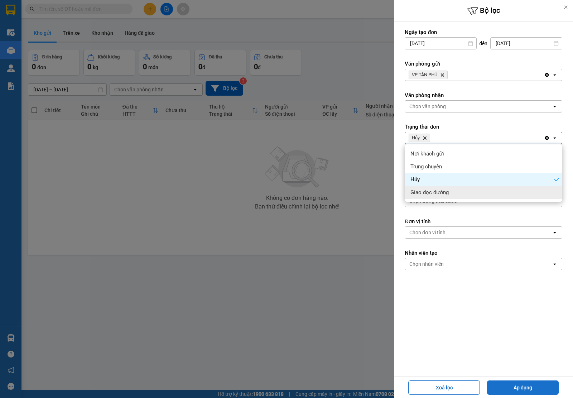
click at [520, 385] on button "Áp dụng" at bounding box center [523, 387] width 72 height 14
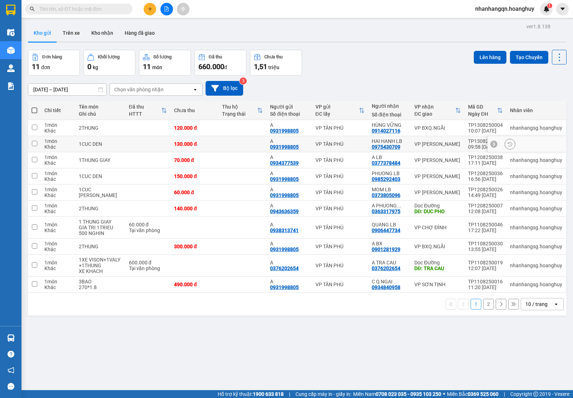
click at [388, 145] on div "0975430709" at bounding box center [386, 147] width 29 height 6
copy div "0975430709"
click at [386, 163] on div "0377378484" at bounding box center [386, 163] width 29 height 6
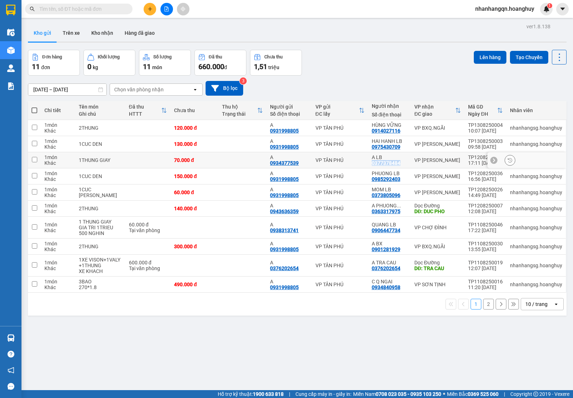
copy div "0377378484"
click at [381, 178] on div "0985292403" at bounding box center [386, 179] width 29 height 6
copy div "0985292403"
click at [383, 192] on div "0373805096" at bounding box center [386, 195] width 29 height 6
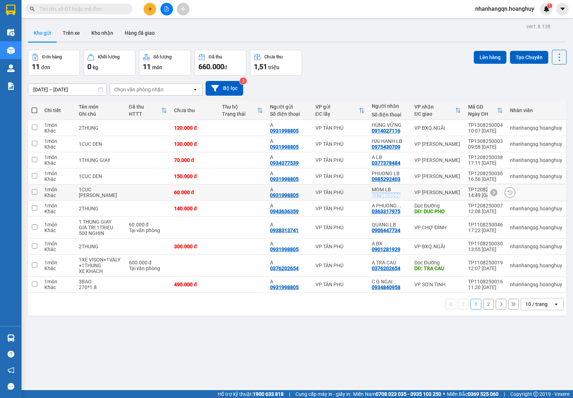
click at [383, 192] on div "0373805096" at bounding box center [386, 195] width 29 height 6
copy div "0373805096"
click at [232, 88] on button "Bộ lọc" at bounding box center [225, 88] width 38 height 15
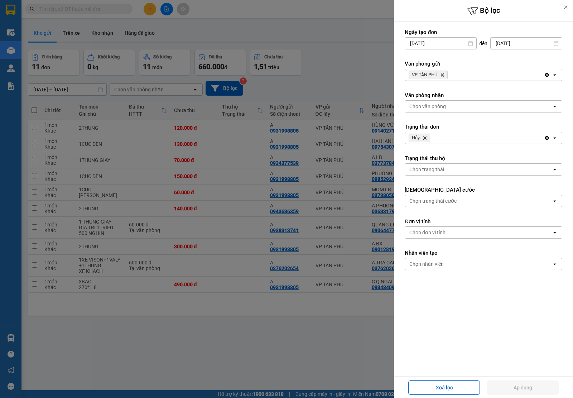
click at [426, 139] on icon "Hủy, close by backspace" at bounding box center [424, 137] width 3 height 3
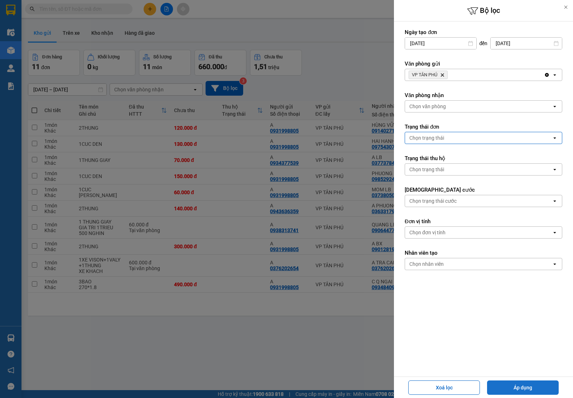
click at [538, 389] on button "Áp dụng" at bounding box center [523, 387] width 72 height 14
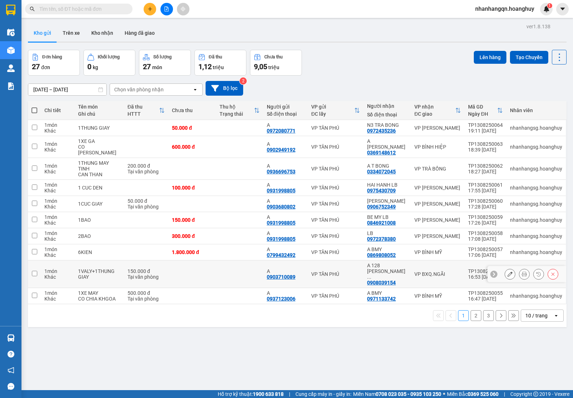
scroll to position [33, 0]
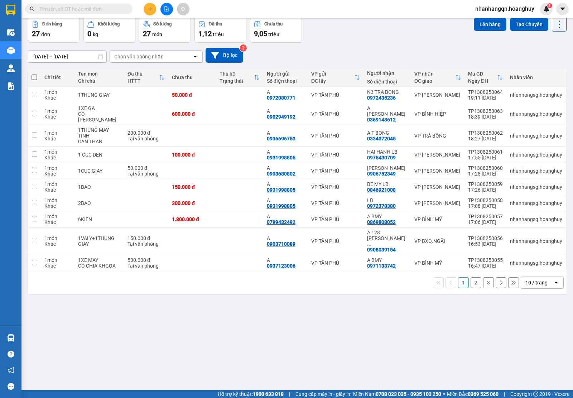
click at [521, 277] on div "10 / trang" at bounding box center [537, 282] width 32 height 11
click at [542, 349] on span "100 / trang" at bounding box center [533, 346] width 26 height 7
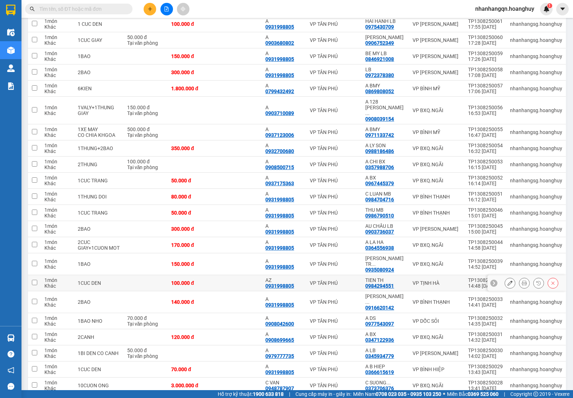
scroll to position [209, 0]
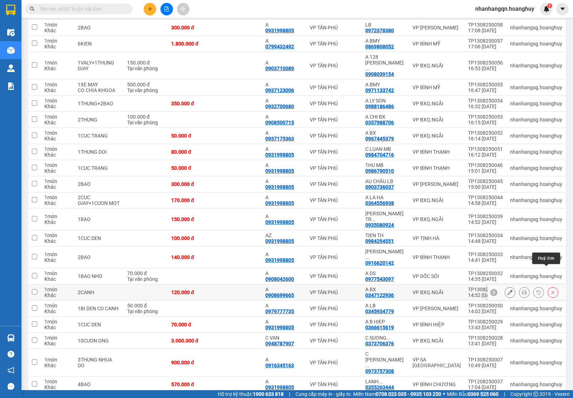
click at [551, 290] on icon at bounding box center [553, 292] width 5 height 5
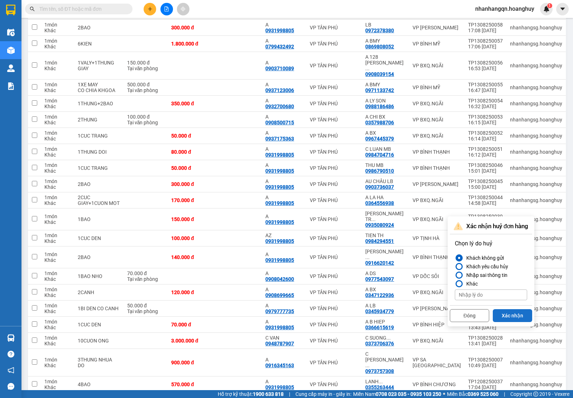
click at [522, 310] on button "Xác nhận" at bounding box center [512, 315] width 39 height 13
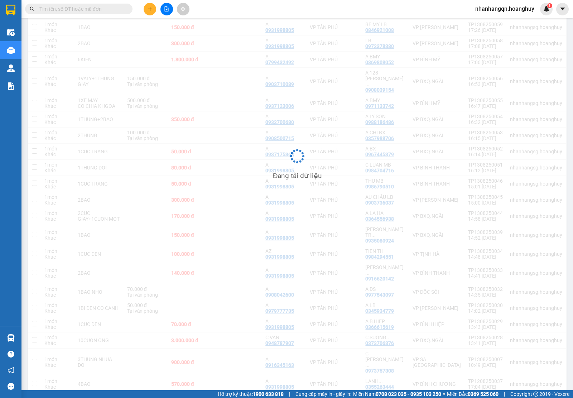
scroll to position [192, 0]
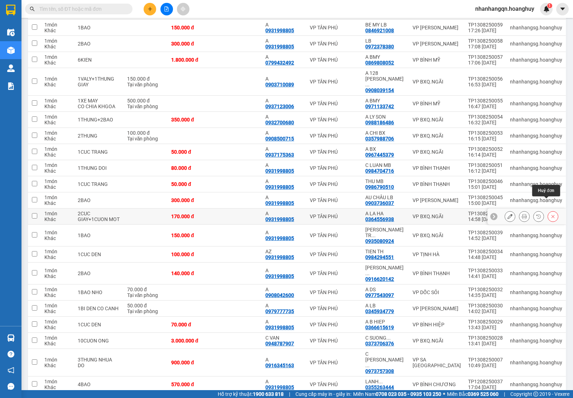
click at [548, 210] on button at bounding box center [553, 216] width 10 height 13
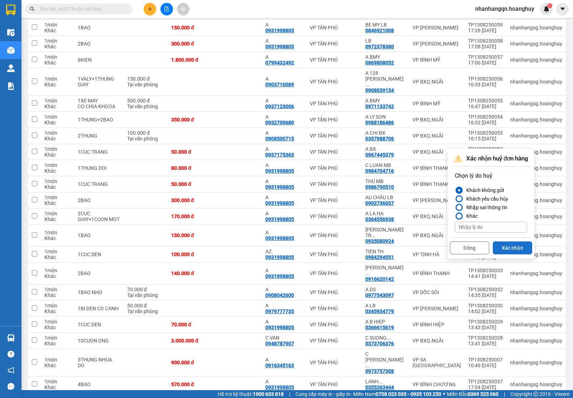
click at [502, 253] on button "Xác nhận" at bounding box center [512, 247] width 39 height 13
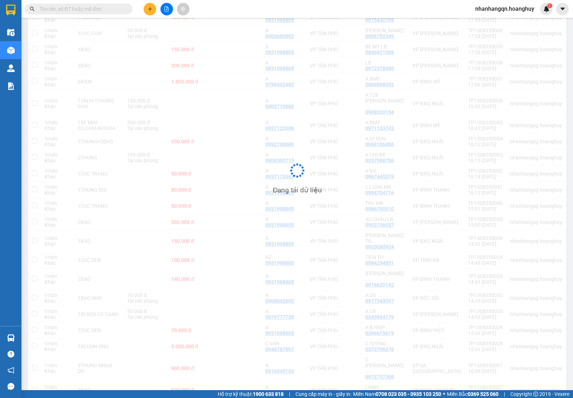
scroll to position [171, 0]
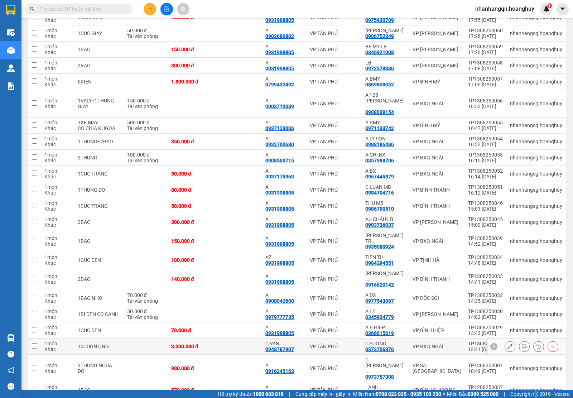
drag, startPoint x: 279, startPoint y: 298, endPoint x: 262, endPoint y: 329, distance: 35.9
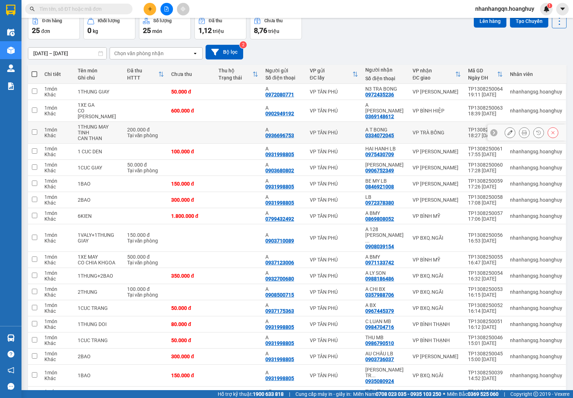
scroll to position [0, 0]
